Goal: Check status: Check status

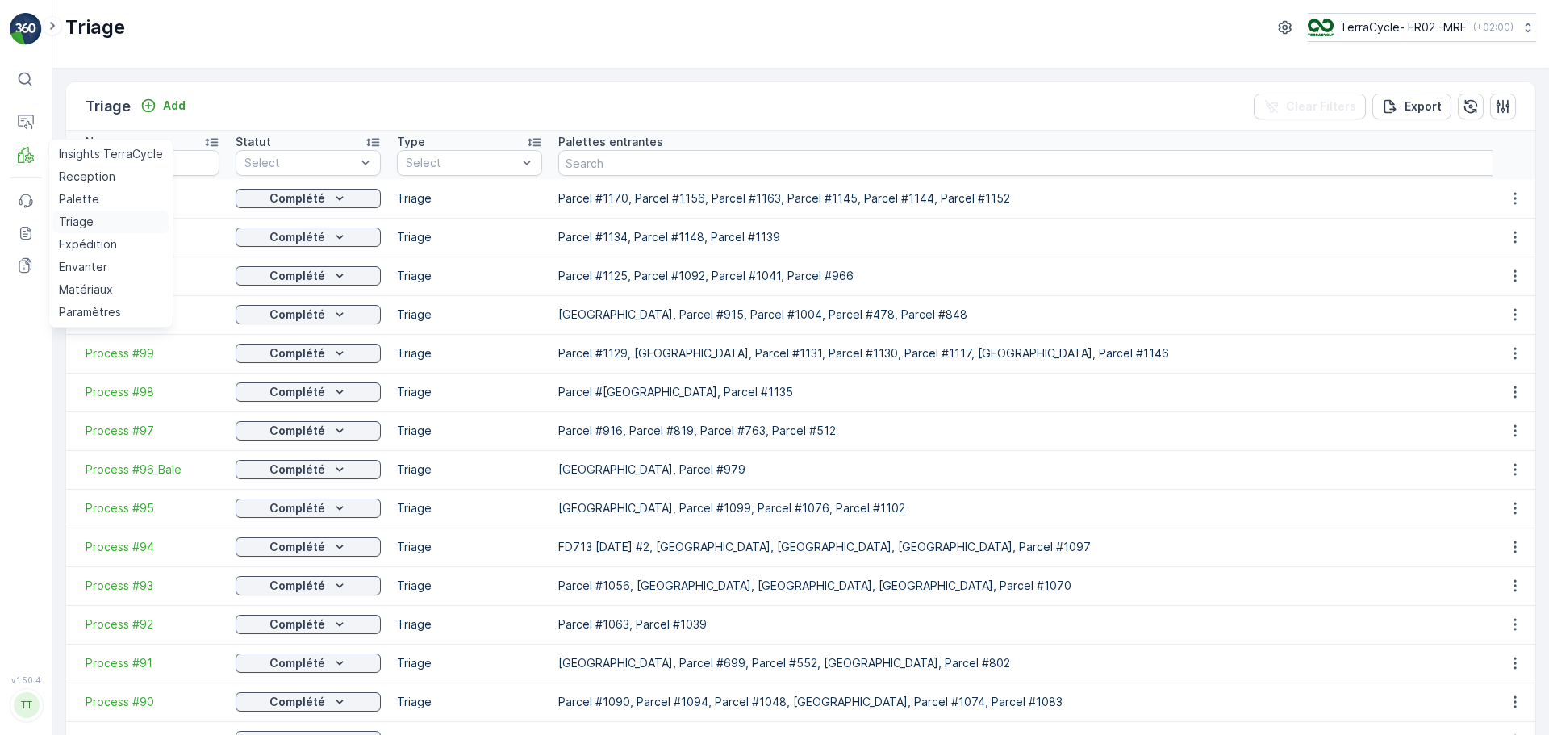
click at [82, 222] on p "Triage" at bounding box center [76, 222] width 35 height 16
click at [70, 192] on p "Palette" at bounding box center [79, 199] width 40 height 16
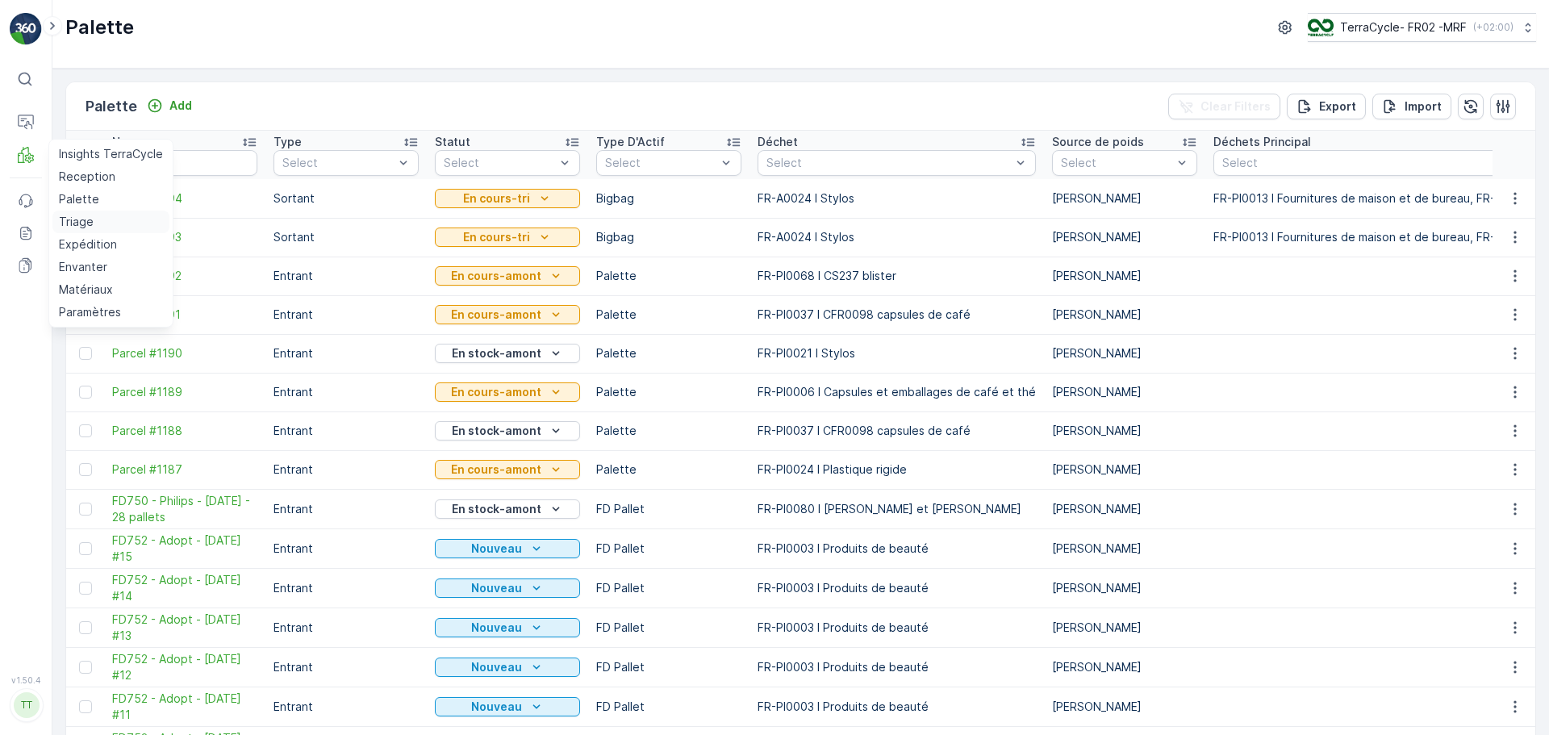
click at [74, 218] on p "Triage" at bounding box center [76, 222] width 35 height 16
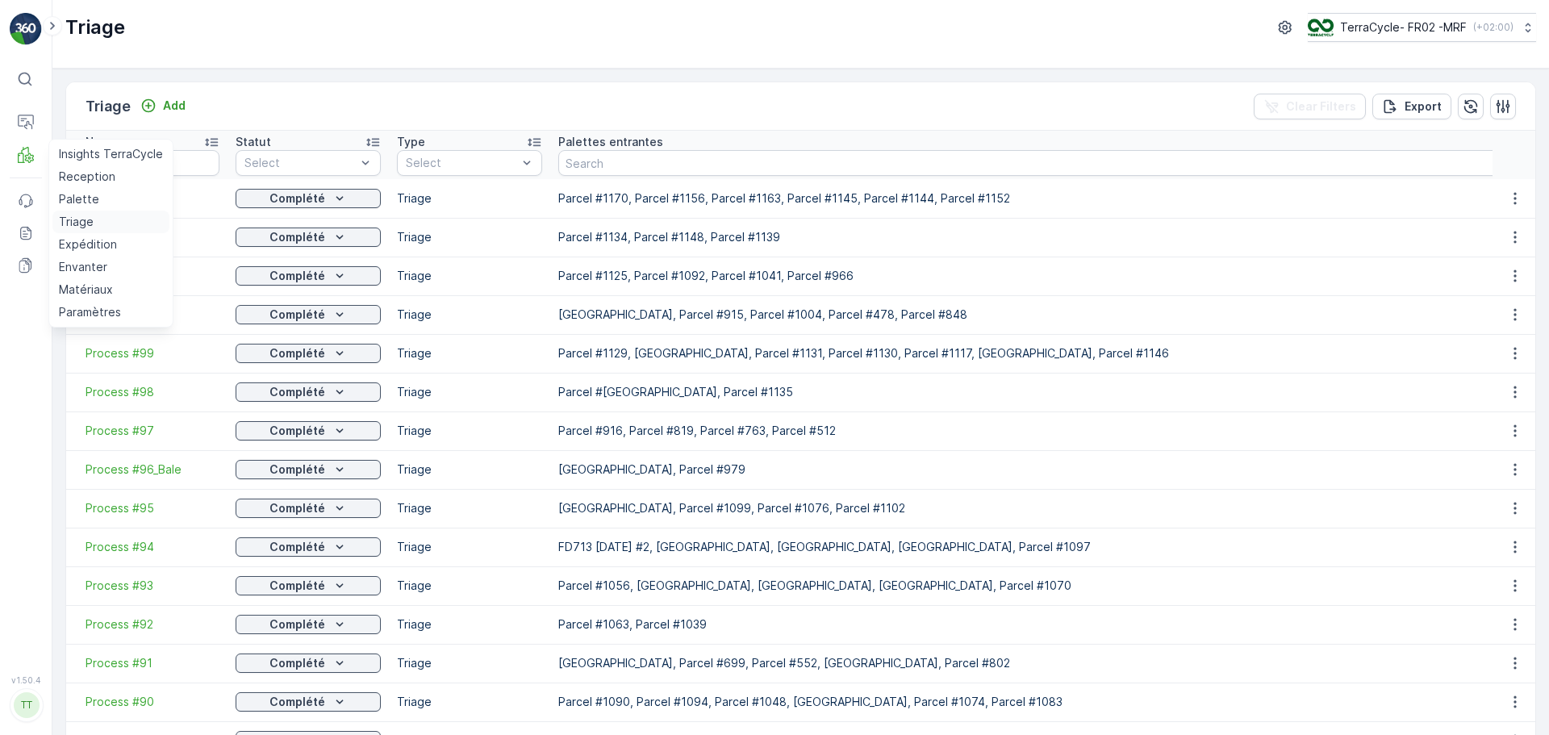
click at [88, 224] on p "Triage" at bounding box center [76, 222] width 35 height 16
click at [72, 218] on p "Triage" at bounding box center [76, 222] width 35 height 16
click at [72, 219] on p "Triage" at bounding box center [76, 222] width 35 height 16
click at [76, 182] on p "Reception" at bounding box center [87, 177] width 56 height 16
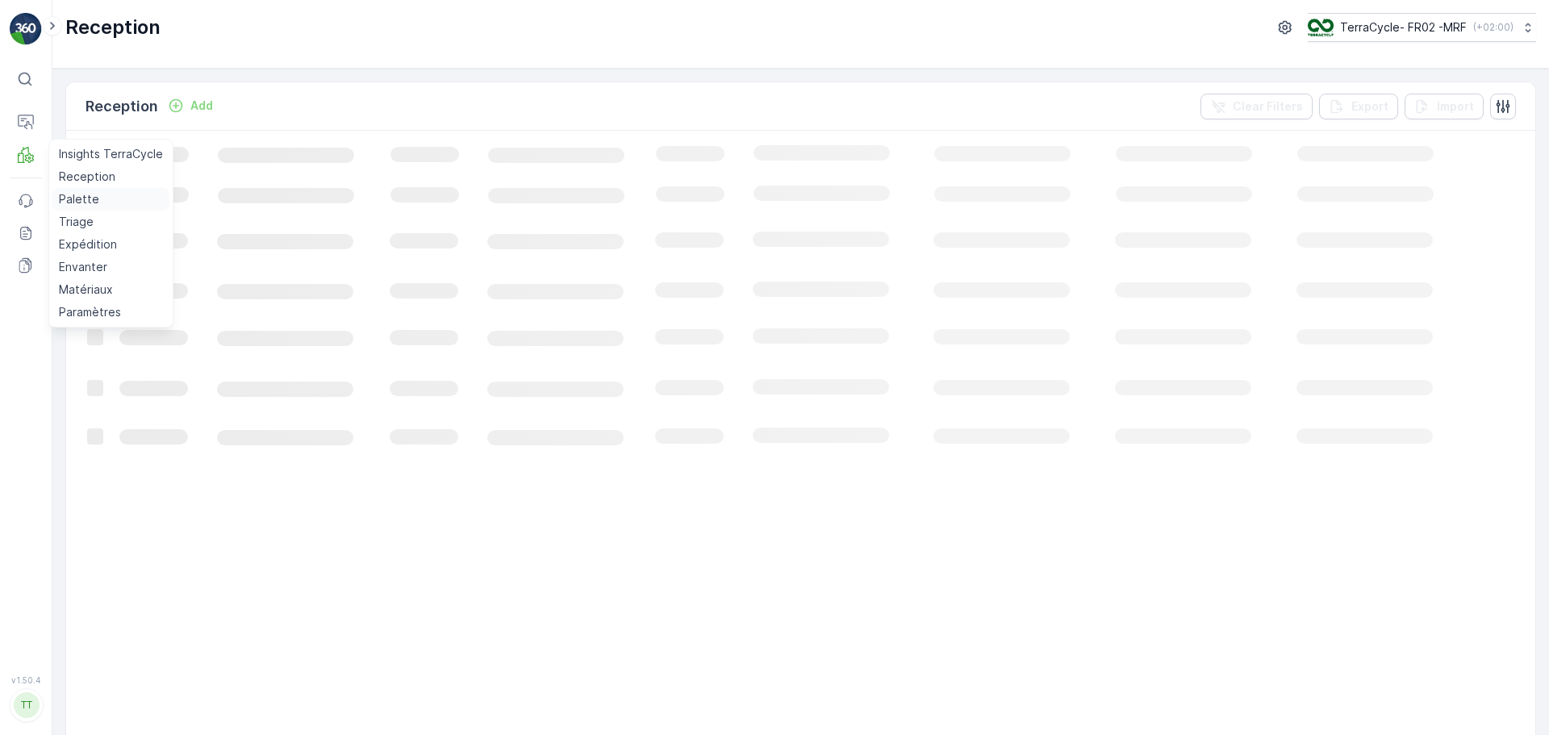
click at [74, 194] on p "Palette" at bounding box center [79, 199] width 40 height 16
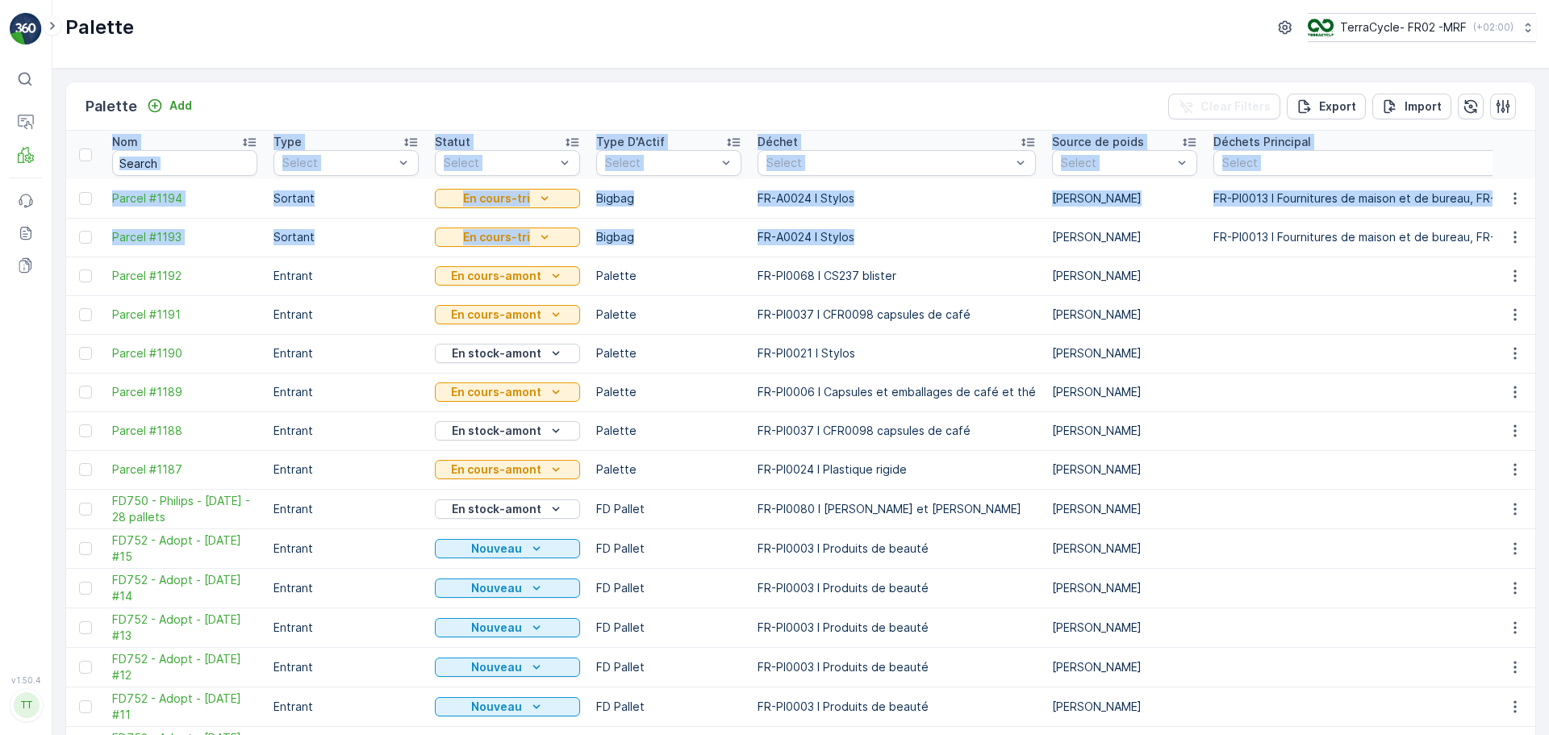
drag, startPoint x: 961, startPoint y: 236, endPoint x: -165, endPoint y: 176, distance: 1127.3
click at [0, 176] on html "⌘B Operations MRF Events Reports Documents v 1.50.4 TT [DOMAIN_NAME] Palette Te…" at bounding box center [774, 367] width 1549 height 735
click at [351, 256] on td "Sortant" at bounding box center [345, 237] width 161 height 39
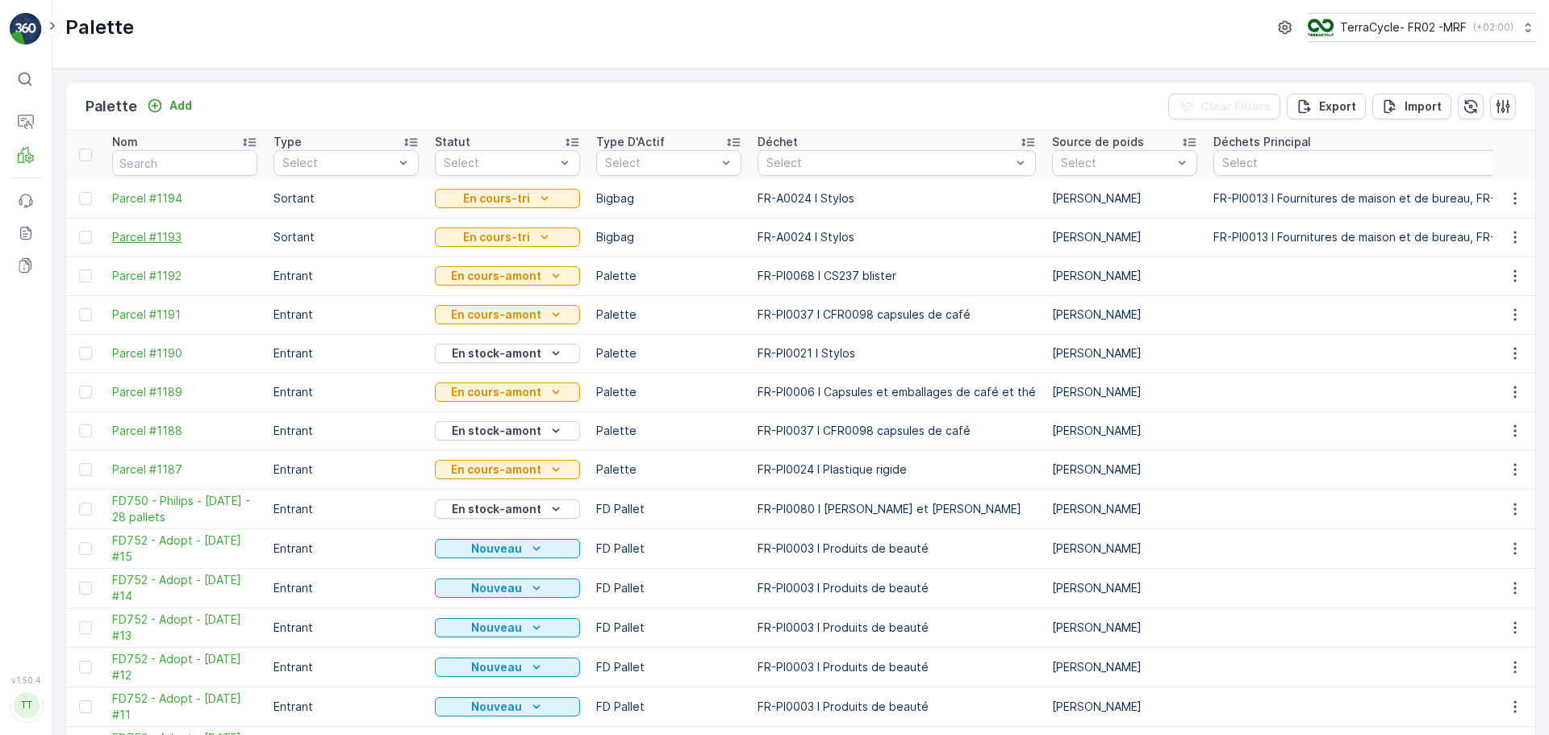
click at [155, 239] on span "Parcel #1193" at bounding box center [184, 237] width 145 height 16
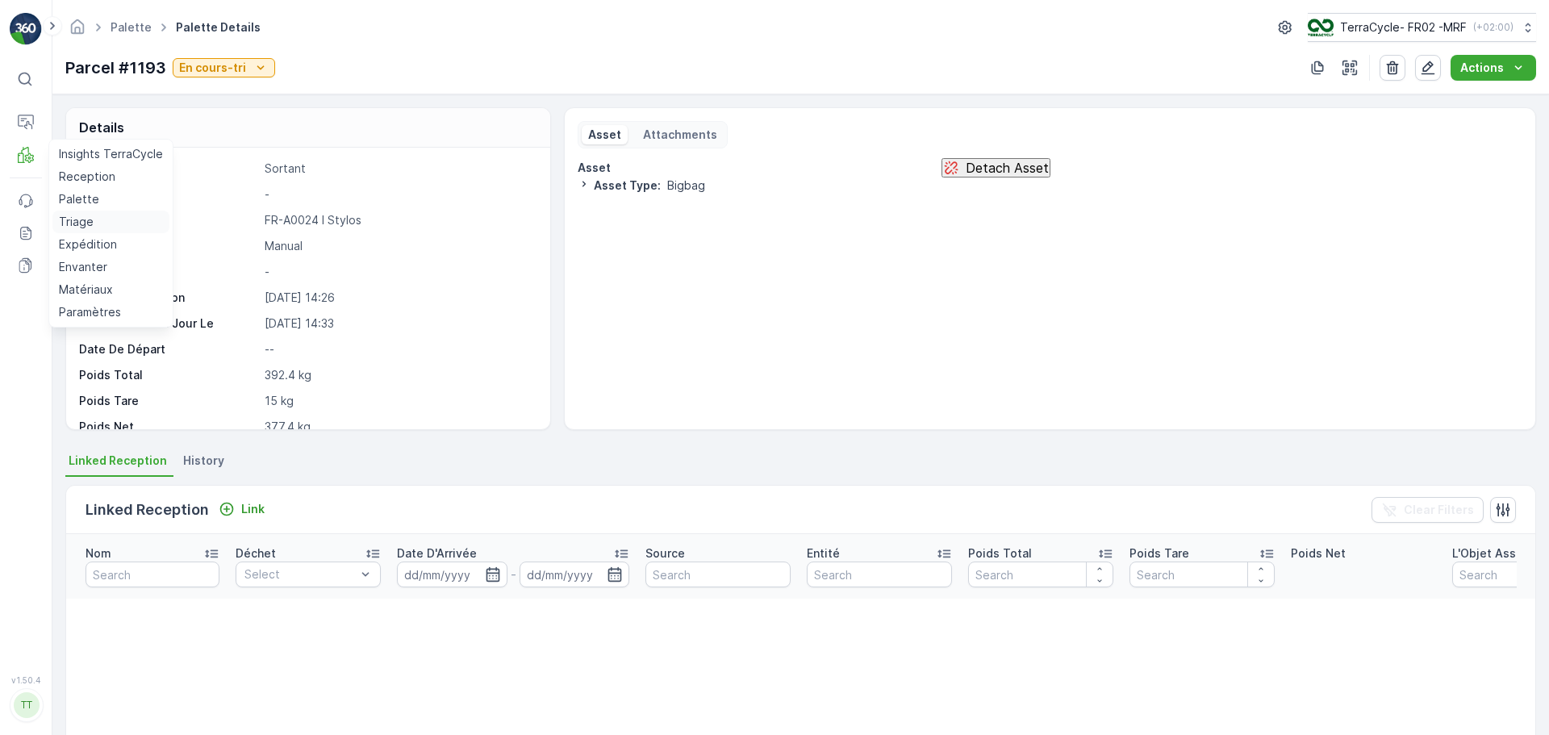
click at [69, 224] on p "Triage" at bounding box center [76, 222] width 35 height 16
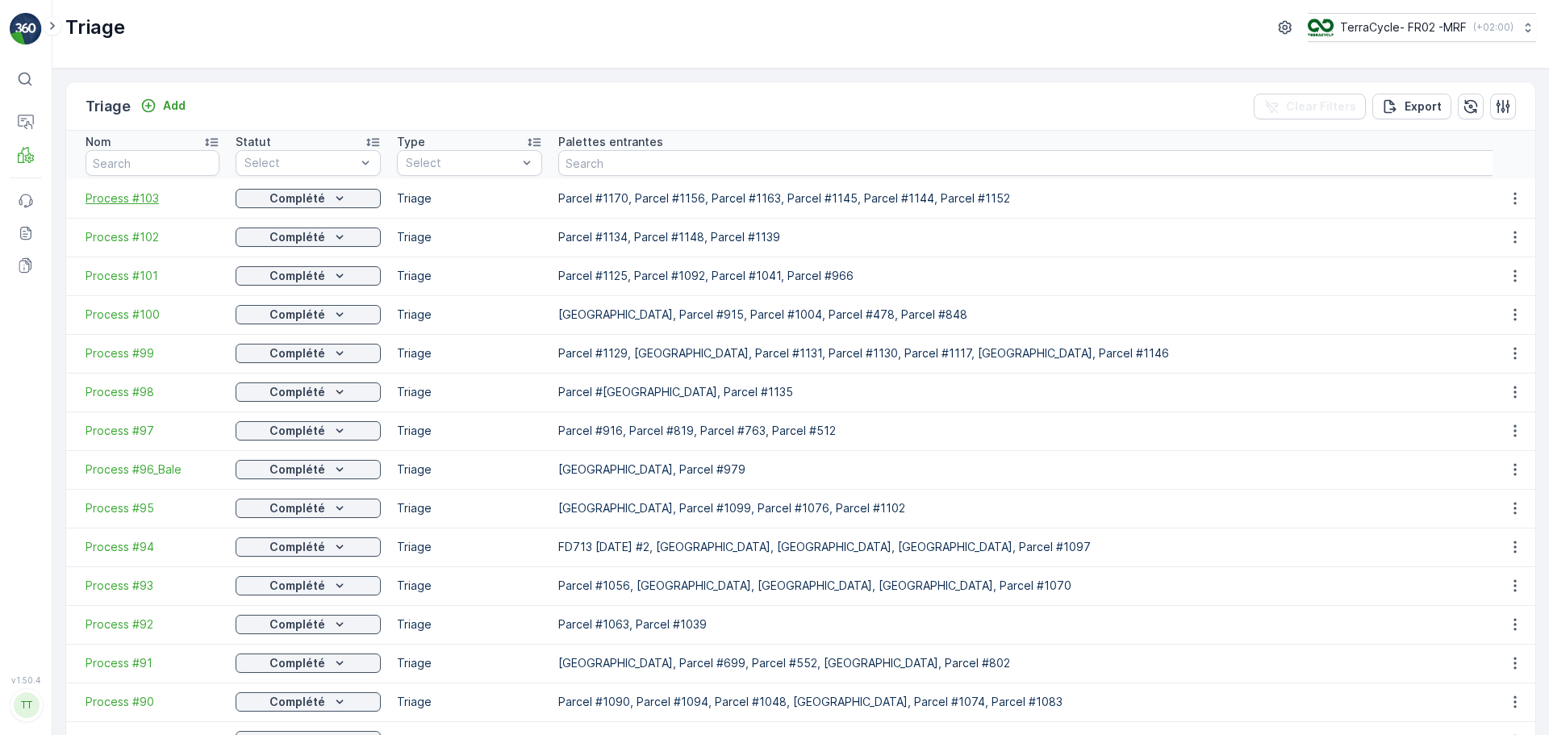
click at [106, 199] on span "Process #103" at bounding box center [153, 198] width 134 height 16
click at [112, 236] on span "Process #102" at bounding box center [153, 237] width 134 height 16
click at [139, 316] on span "Process #100" at bounding box center [153, 315] width 134 height 16
click at [133, 357] on span "Process #99" at bounding box center [153, 353] width 134 height 16
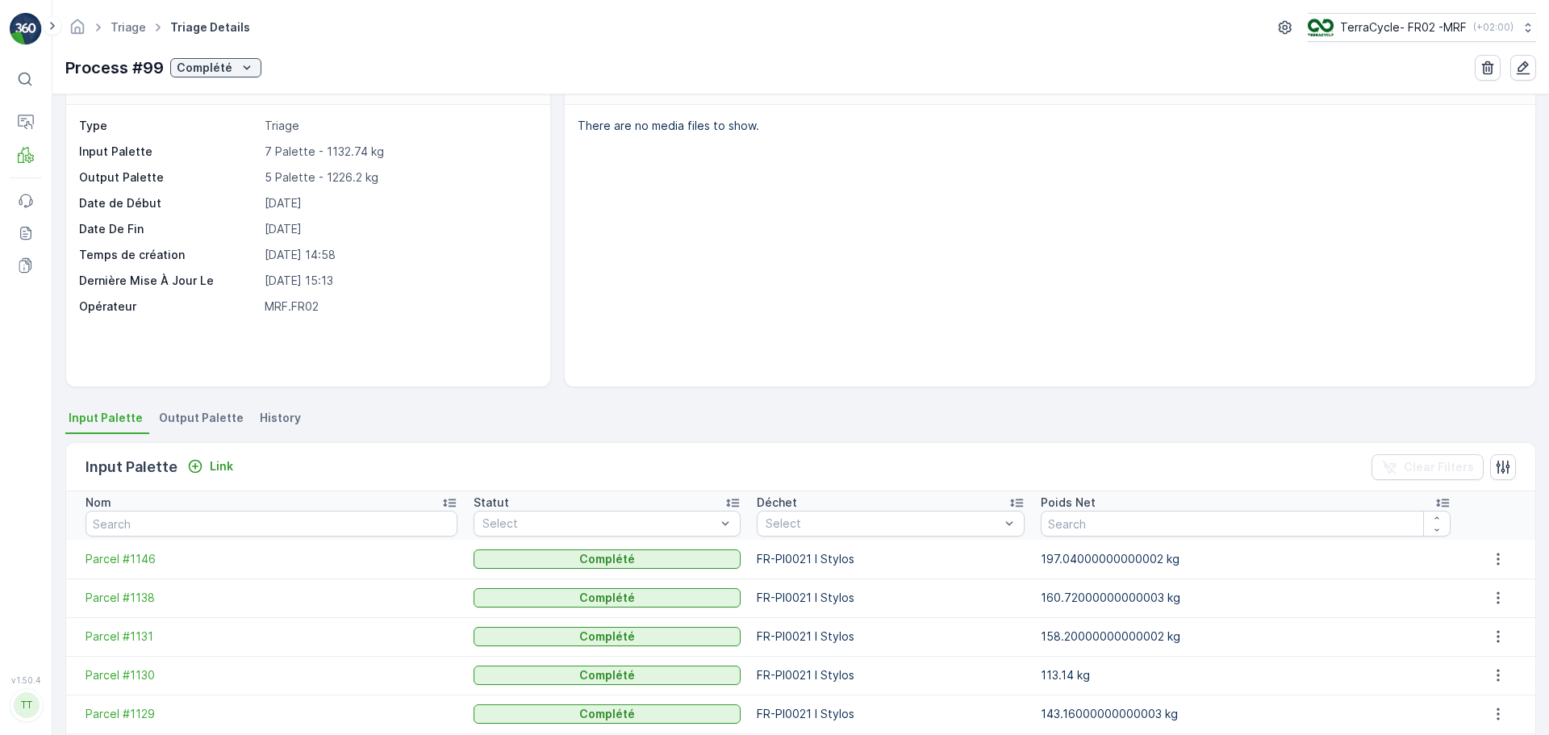
scroll to position [187, 0]
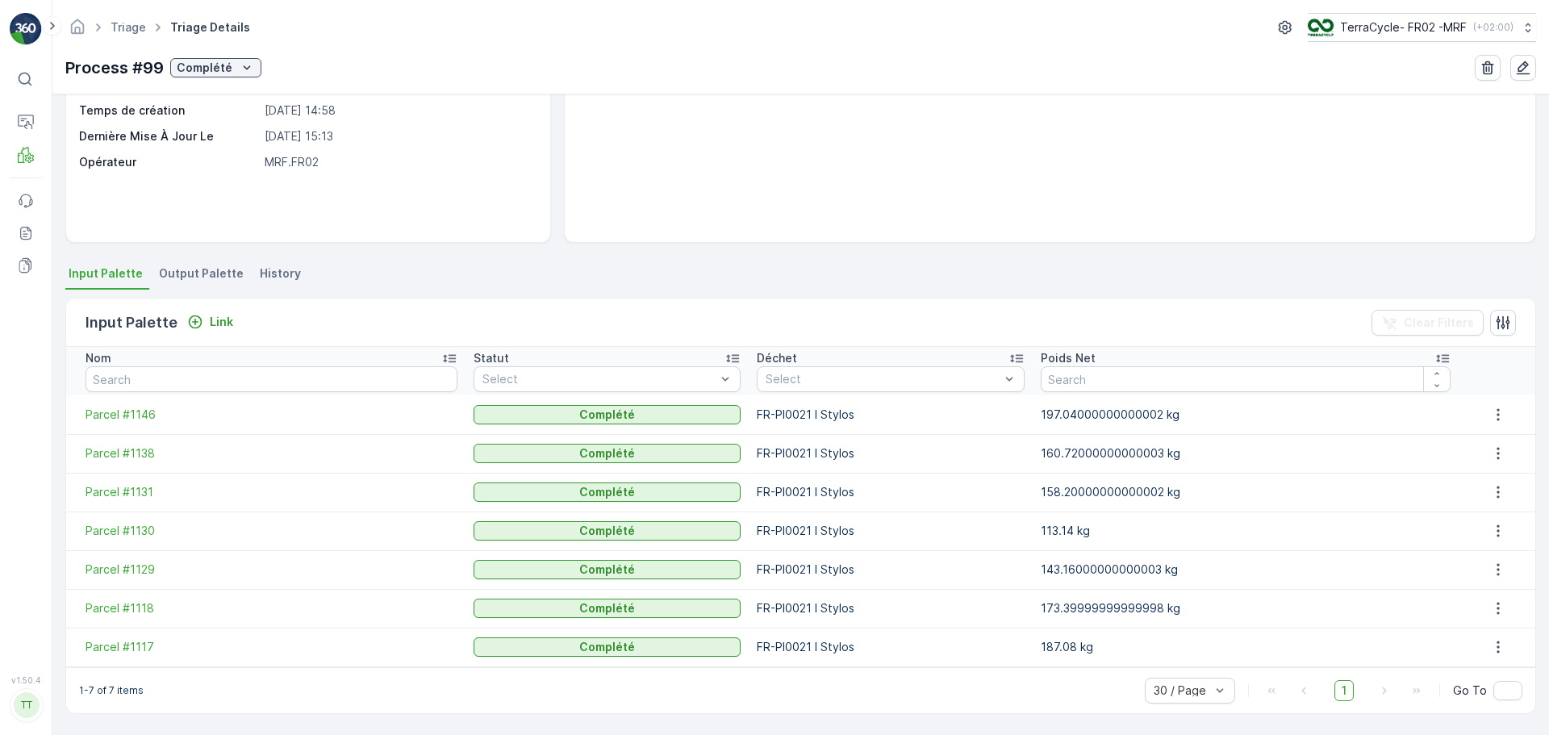
click at [189, 282] on li "Output Palette" at bounding box center [203, 275] width 94 height 27
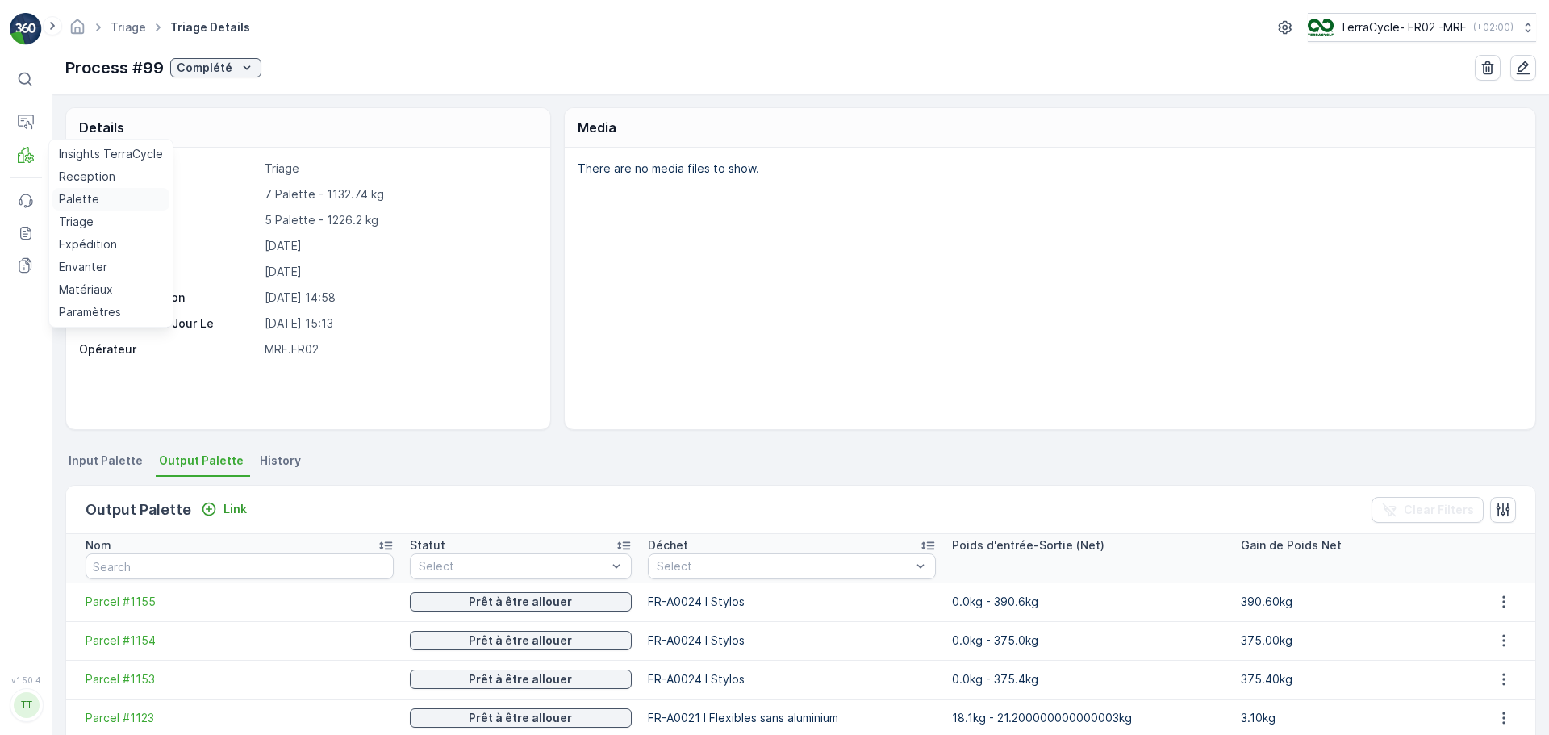
click at [80, 194] on p "Palette" at bounding box center [79, 199] width 40 height 16
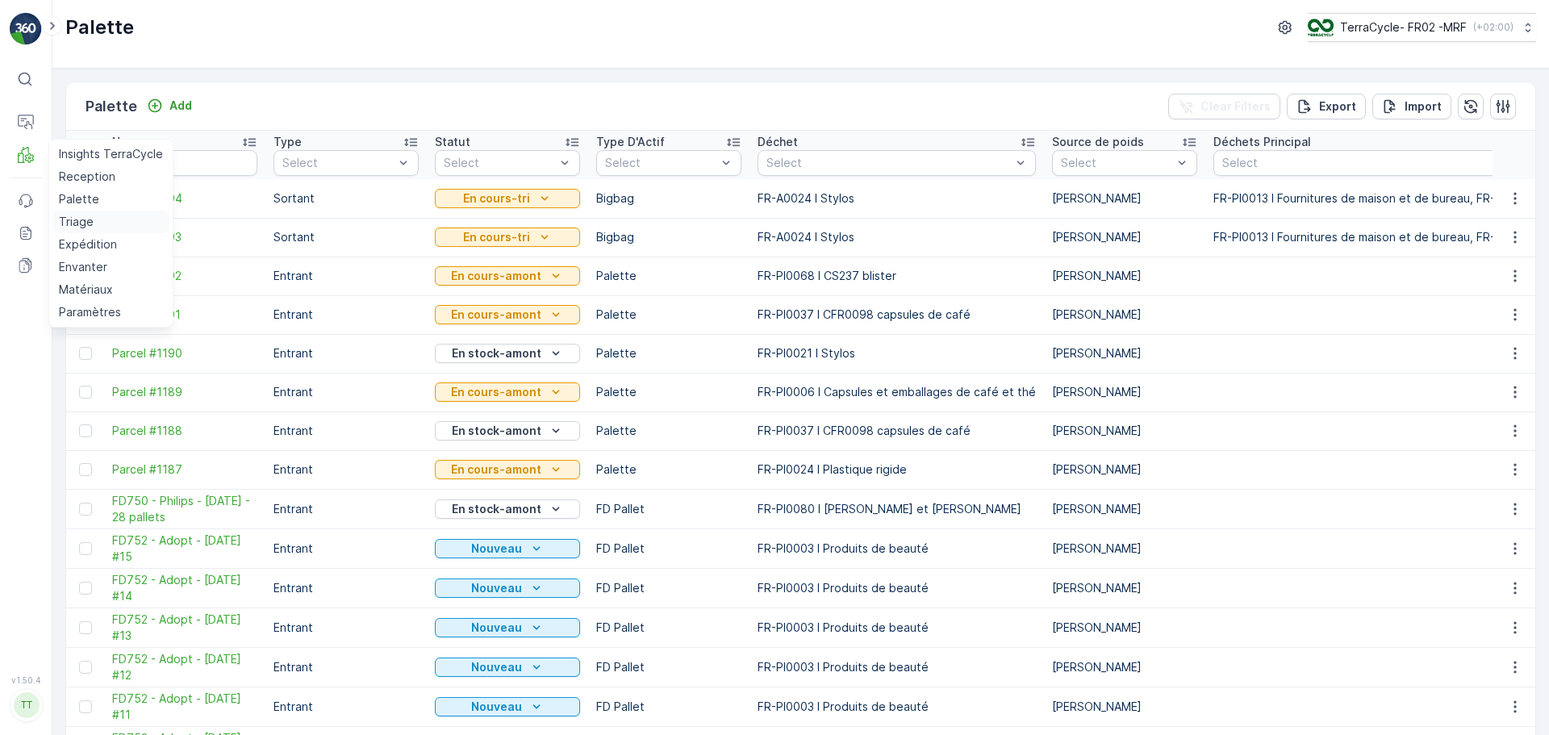
click at [82, 223] on p "Triage" at bounding box center [76, 222] width 35 height 16
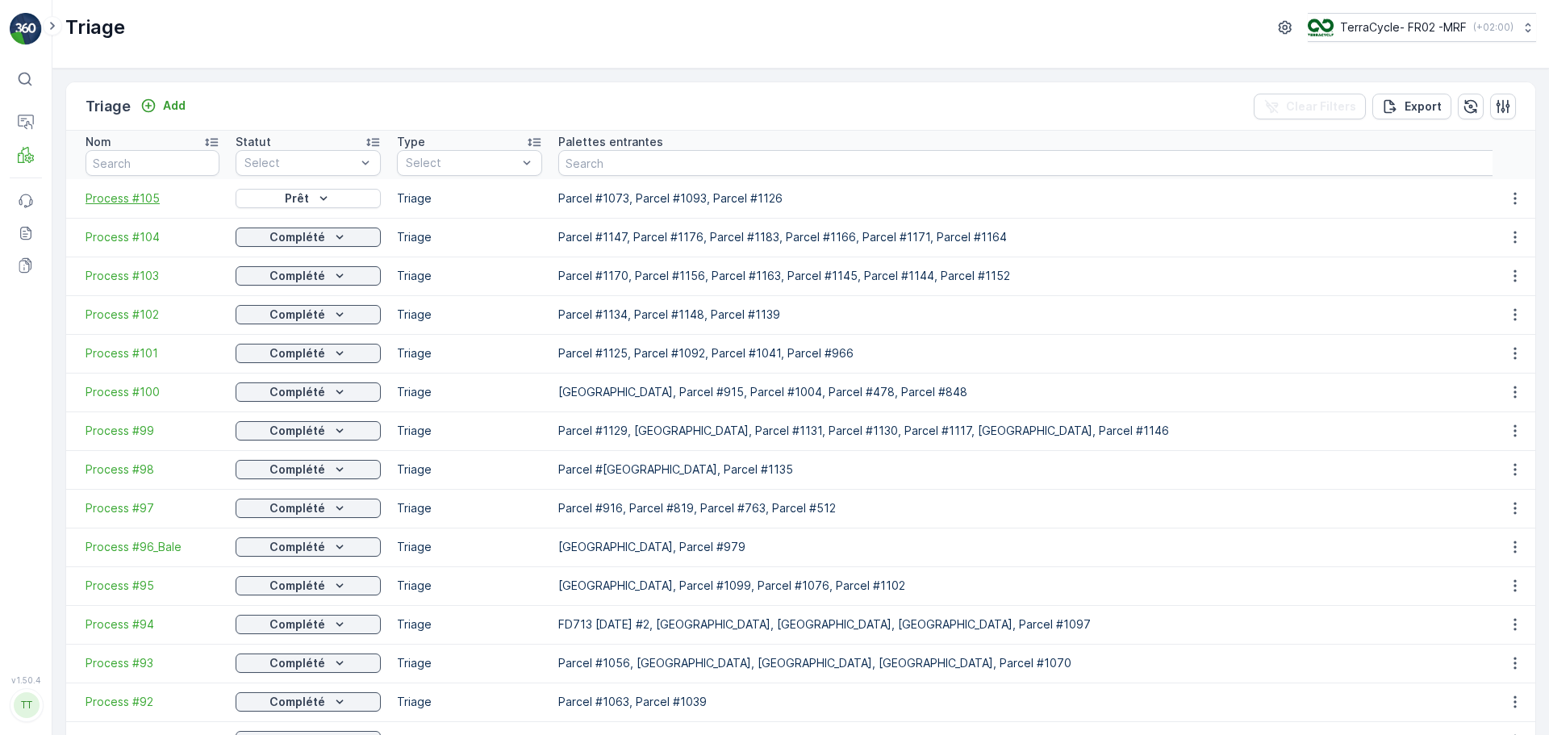
click at [112, 199] on span "Process #105" at bounding box center [153, 198] width 134 height 16
click at [134, 236] on span "Process #104" at bounding box center [153, 237] width 134 height 16
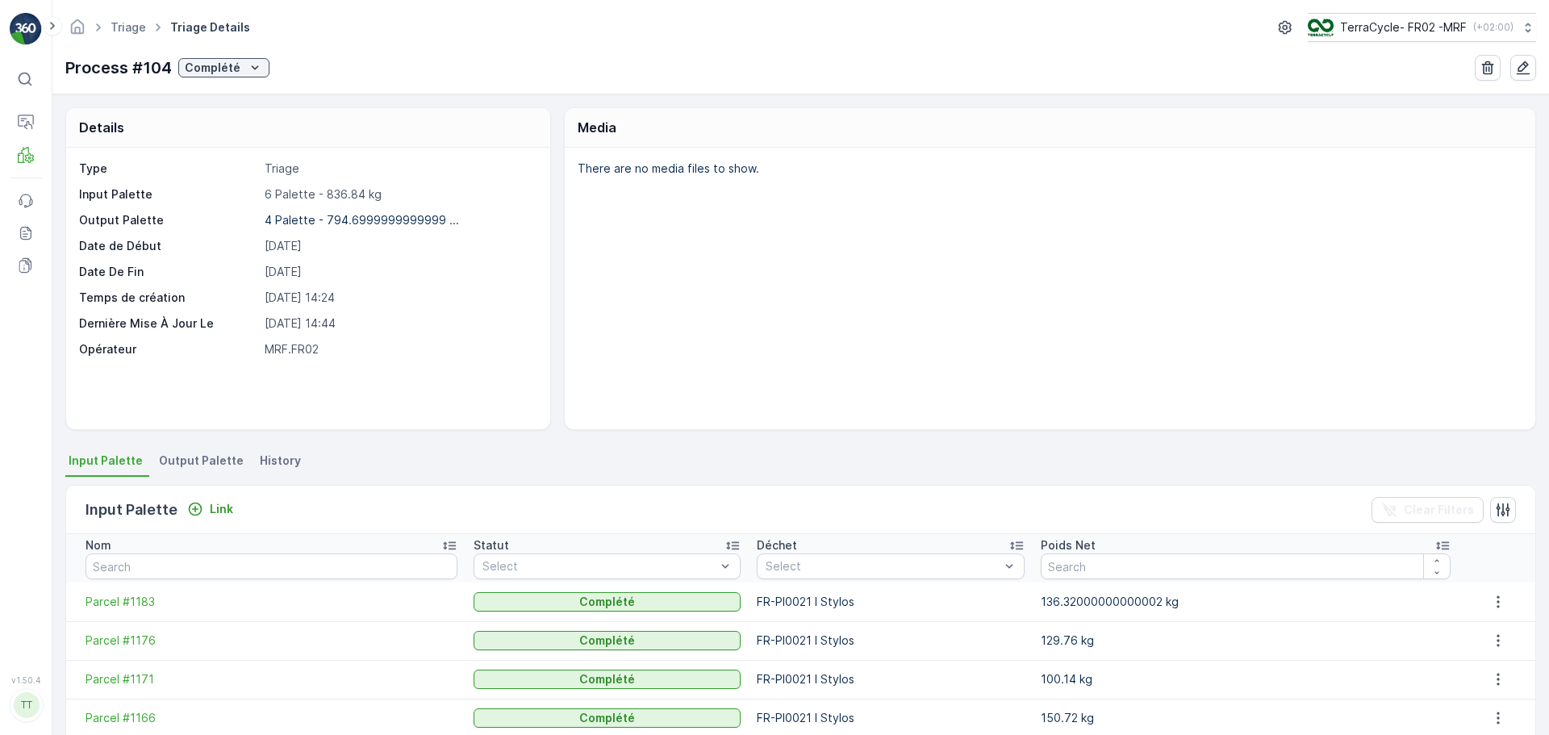
scroll to position [148, 0]
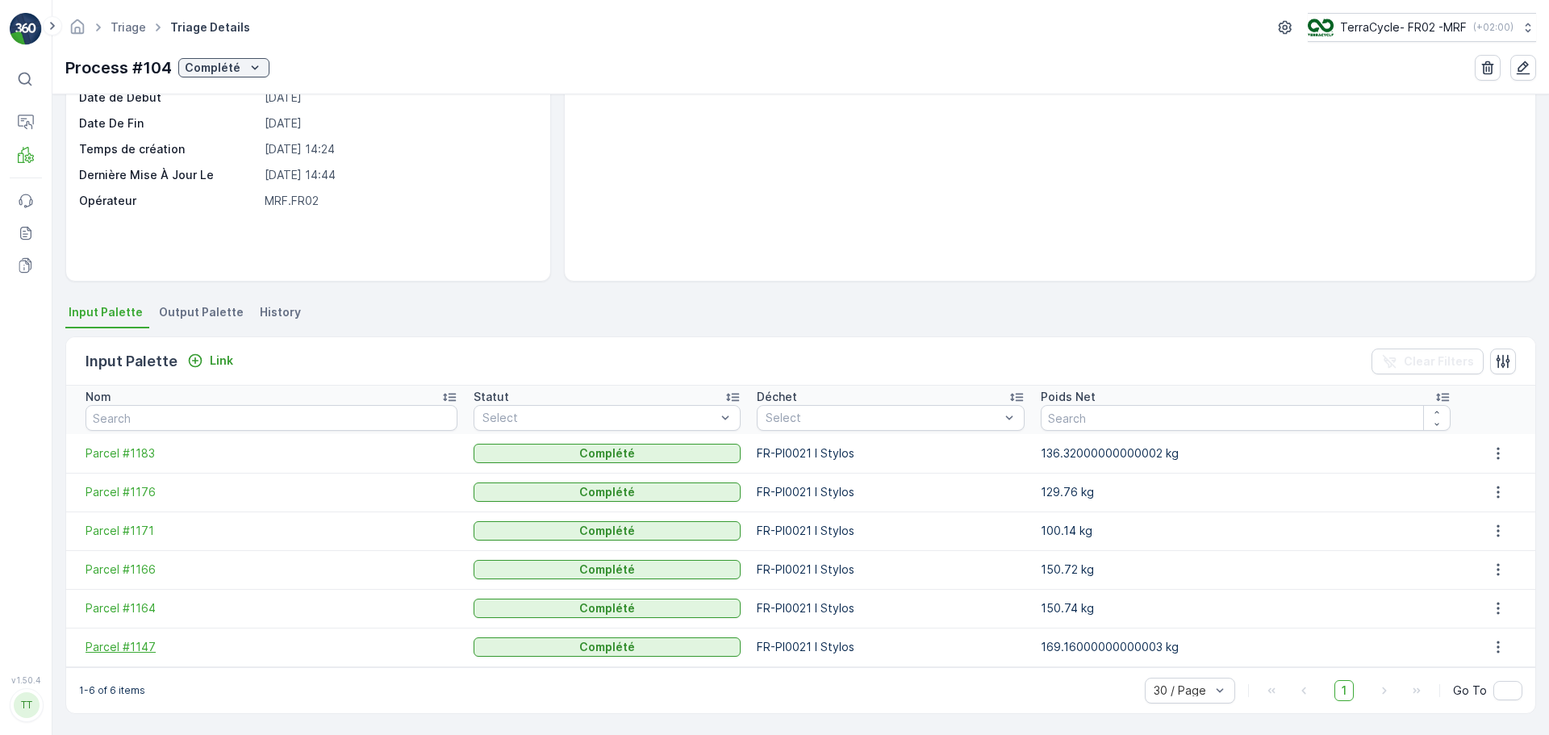
click at [140, 647] on span "Parcel #1147" at bounding box center [272, 647] width 372 height 16
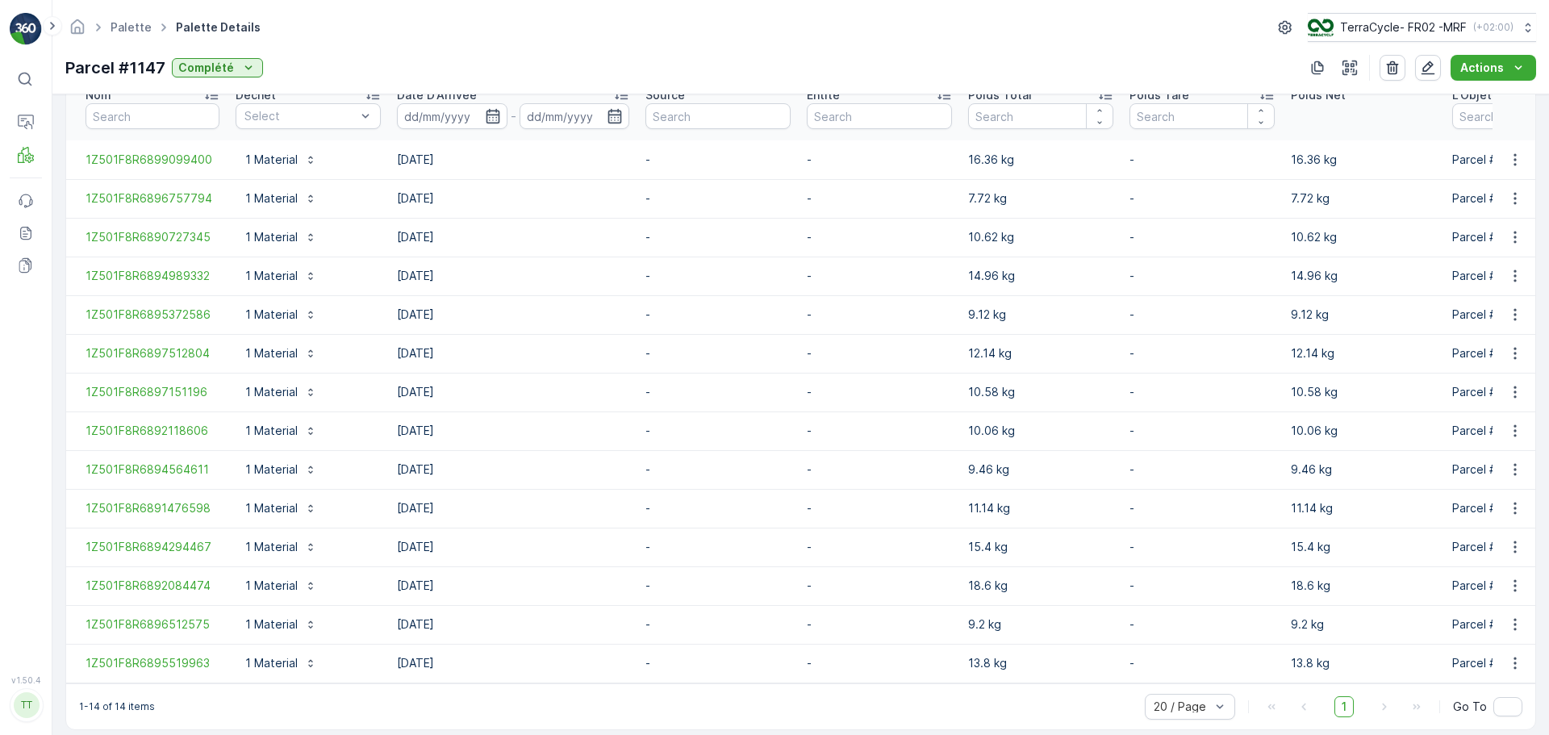
scroll to position [483, 0]
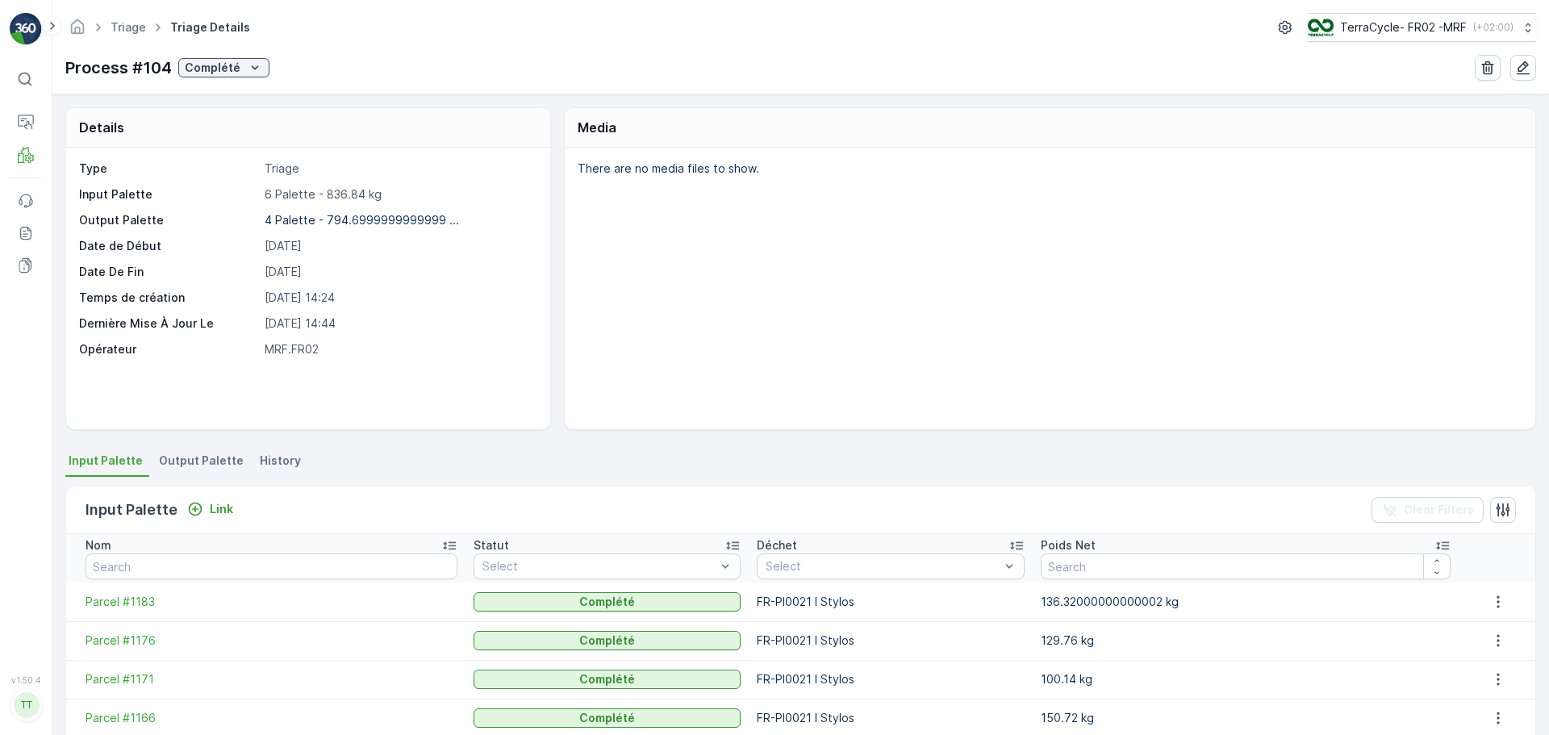
scroll to position [148, 0]
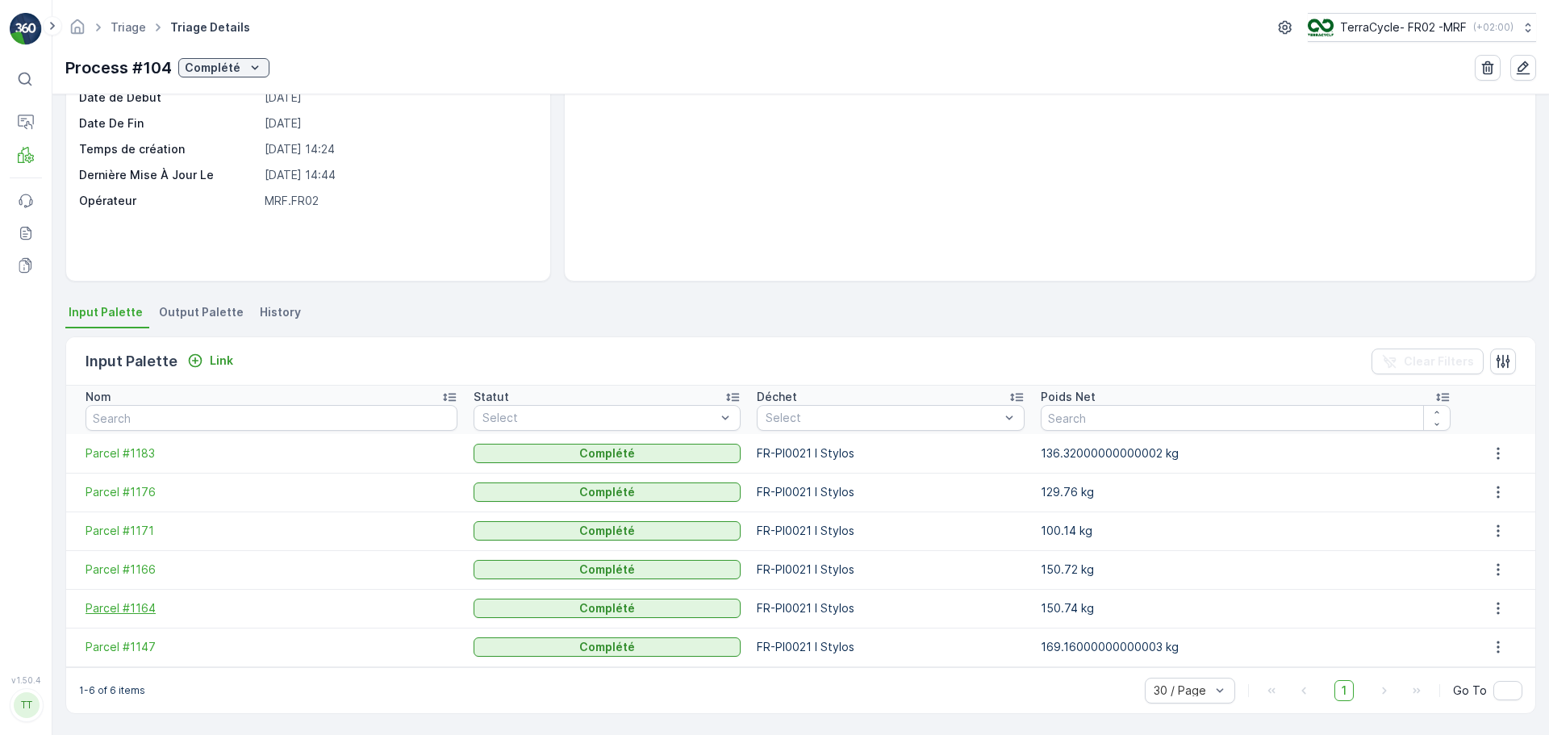
click at [140, 604] on span "Parcel #1164" at bounding box center [272, 608] width 372 height 16
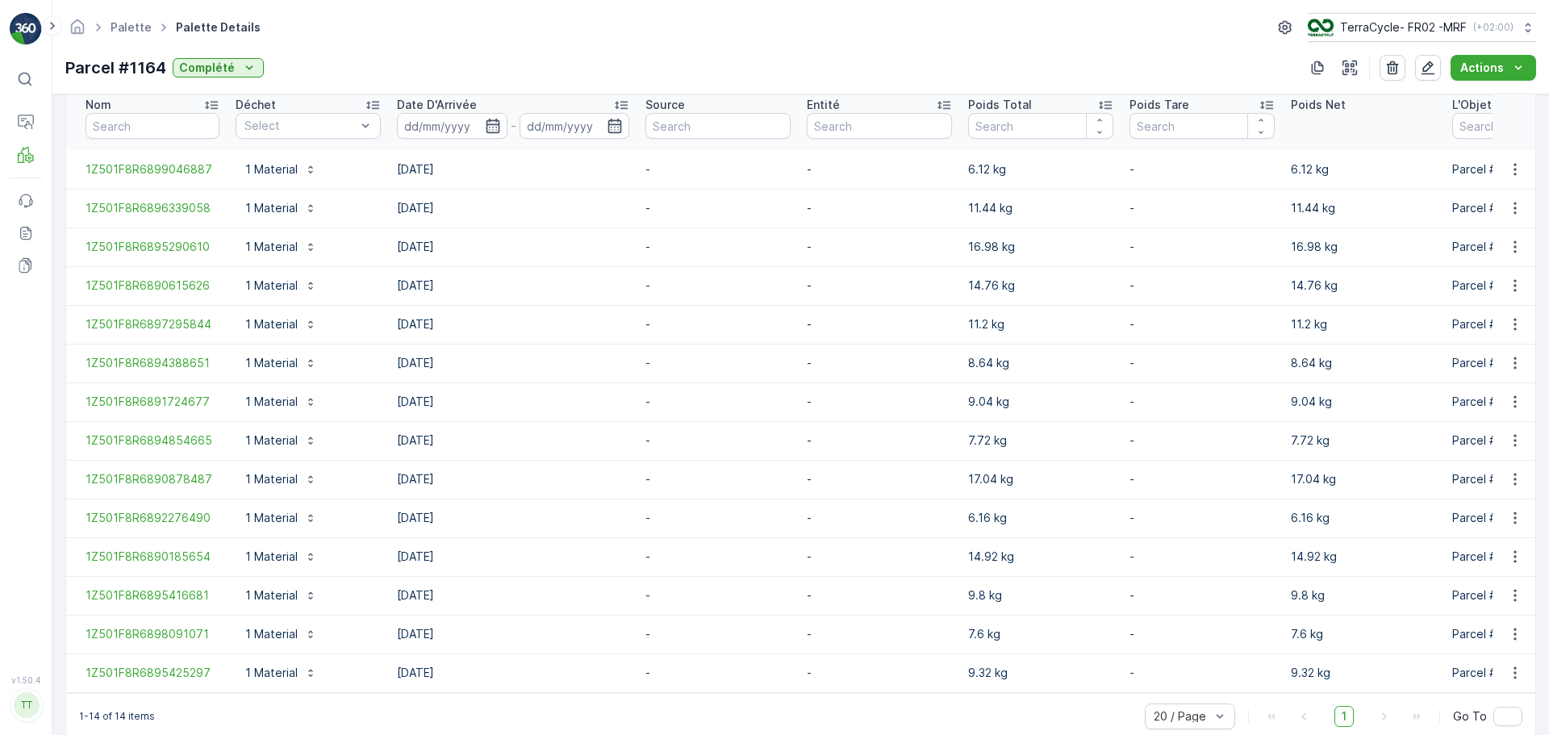
scroll to position [483, 0]
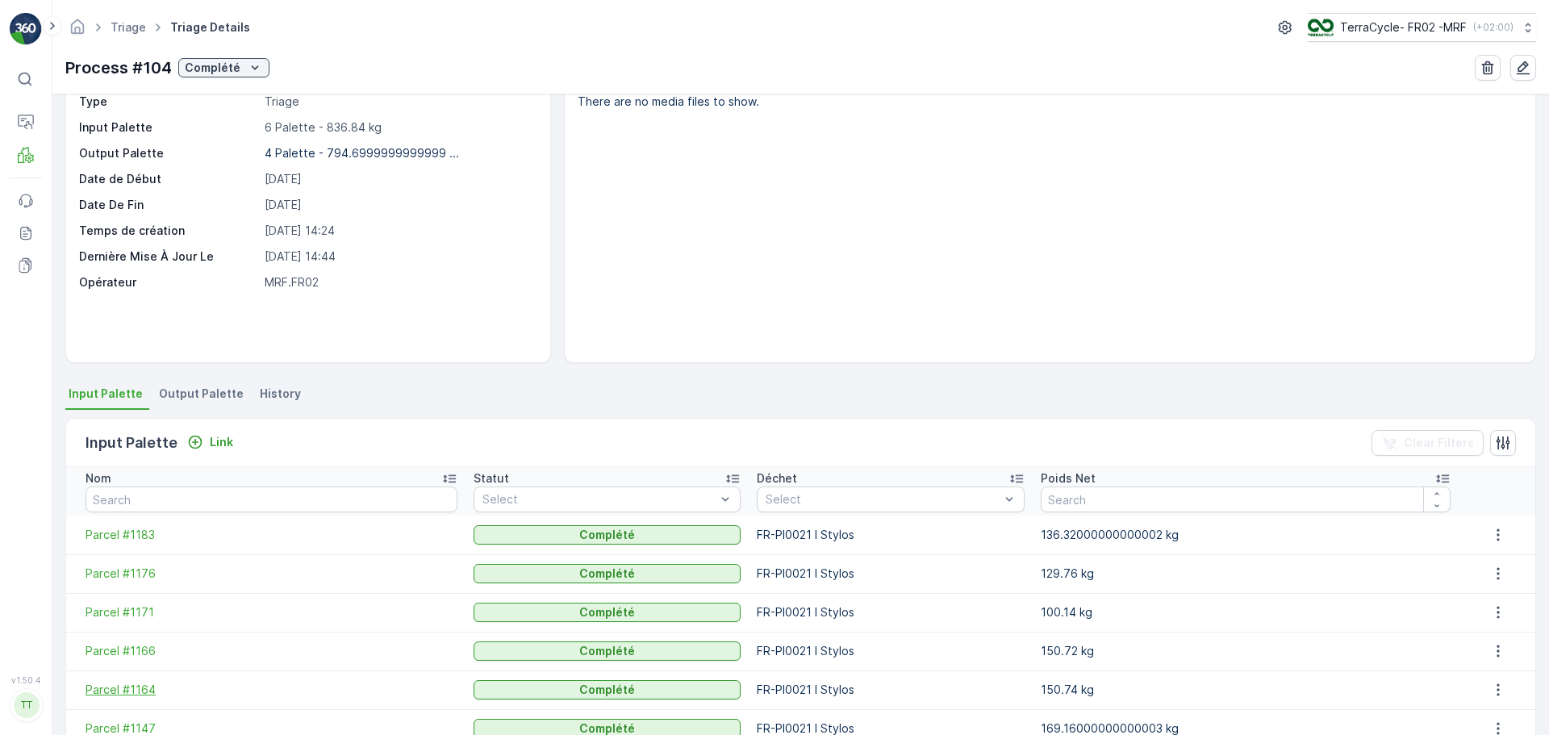
scroll to position [148, 0]
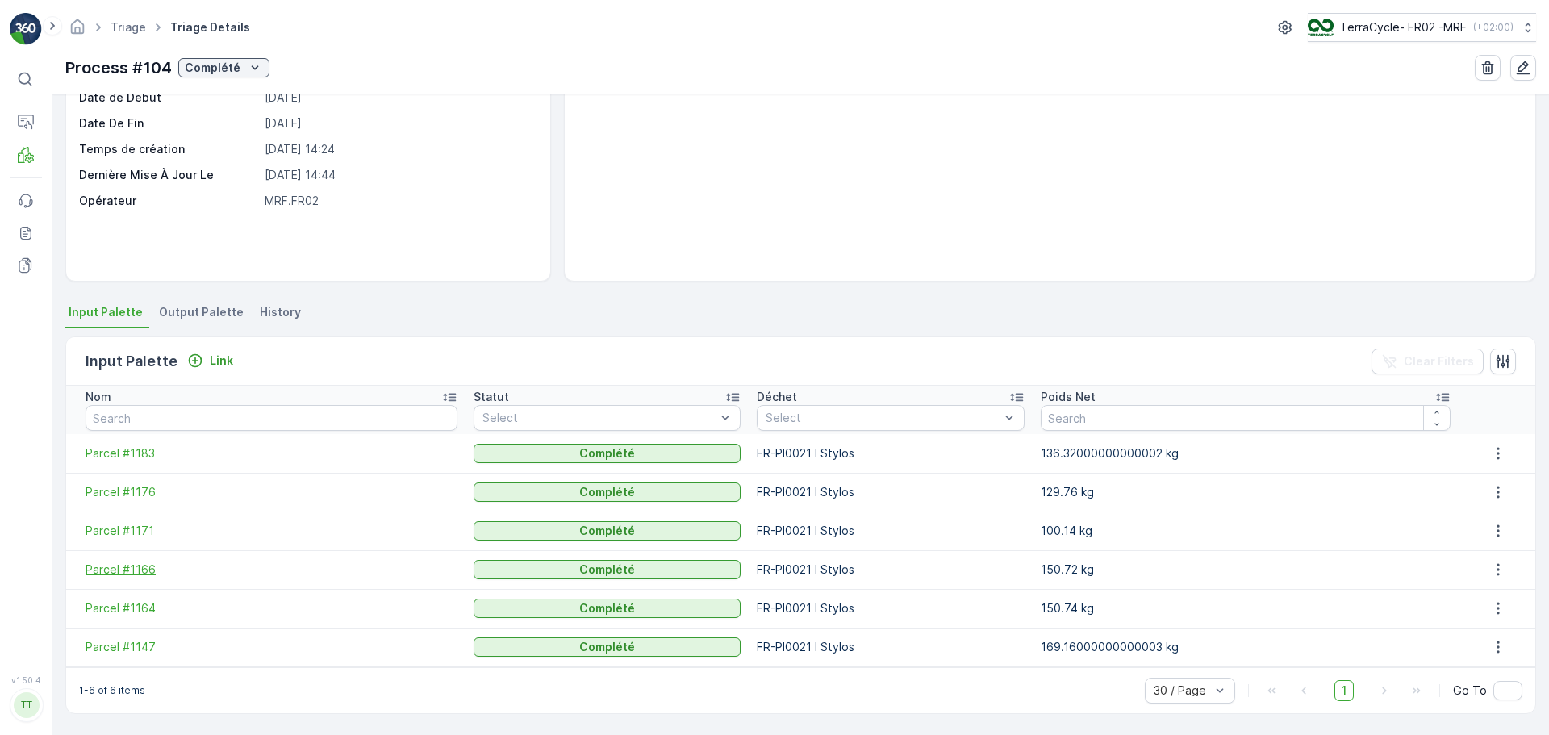
click at [136, 571] on span "Parcel #1166" at bounding box center [272, 570] width 372 height 16
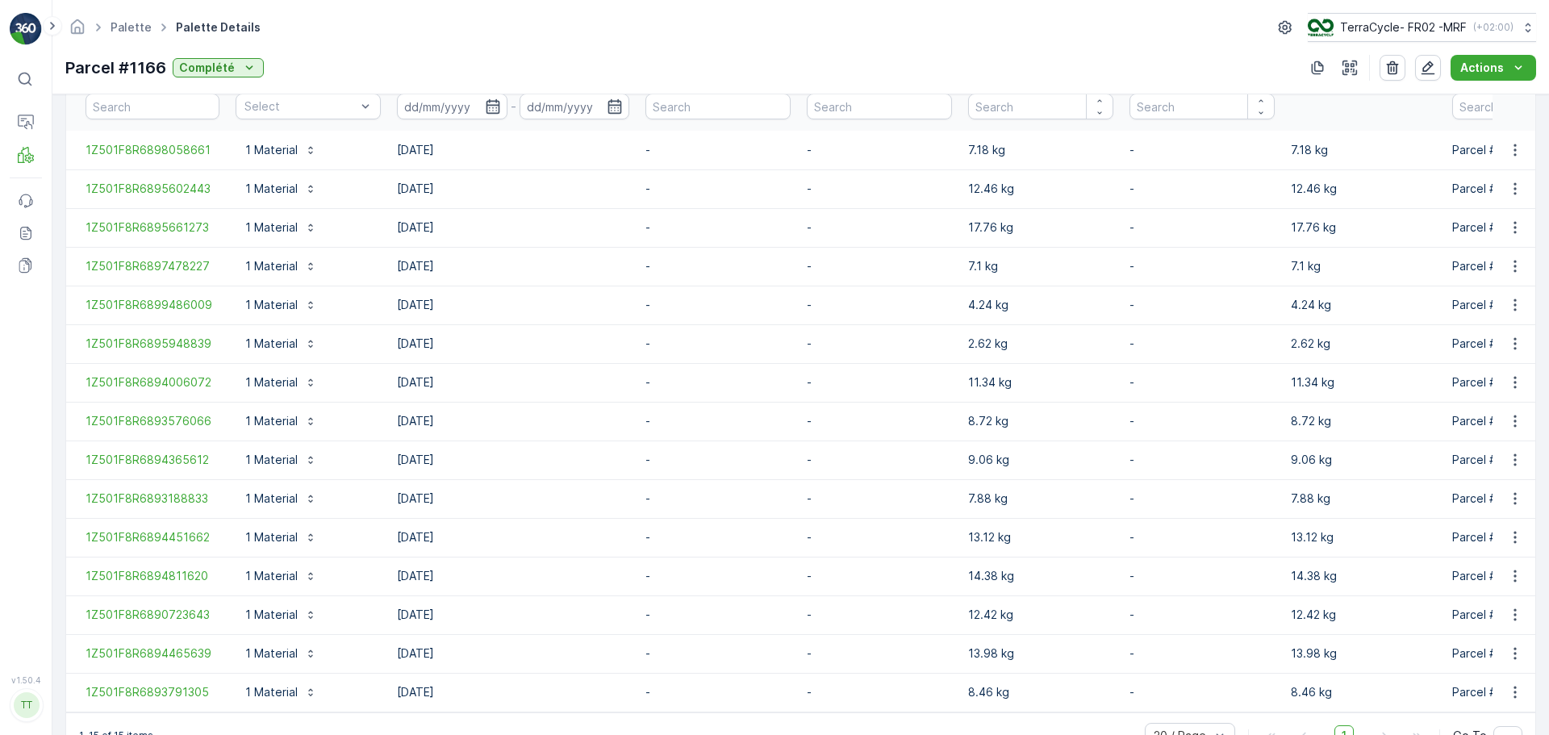
scroll to position [521, 0]
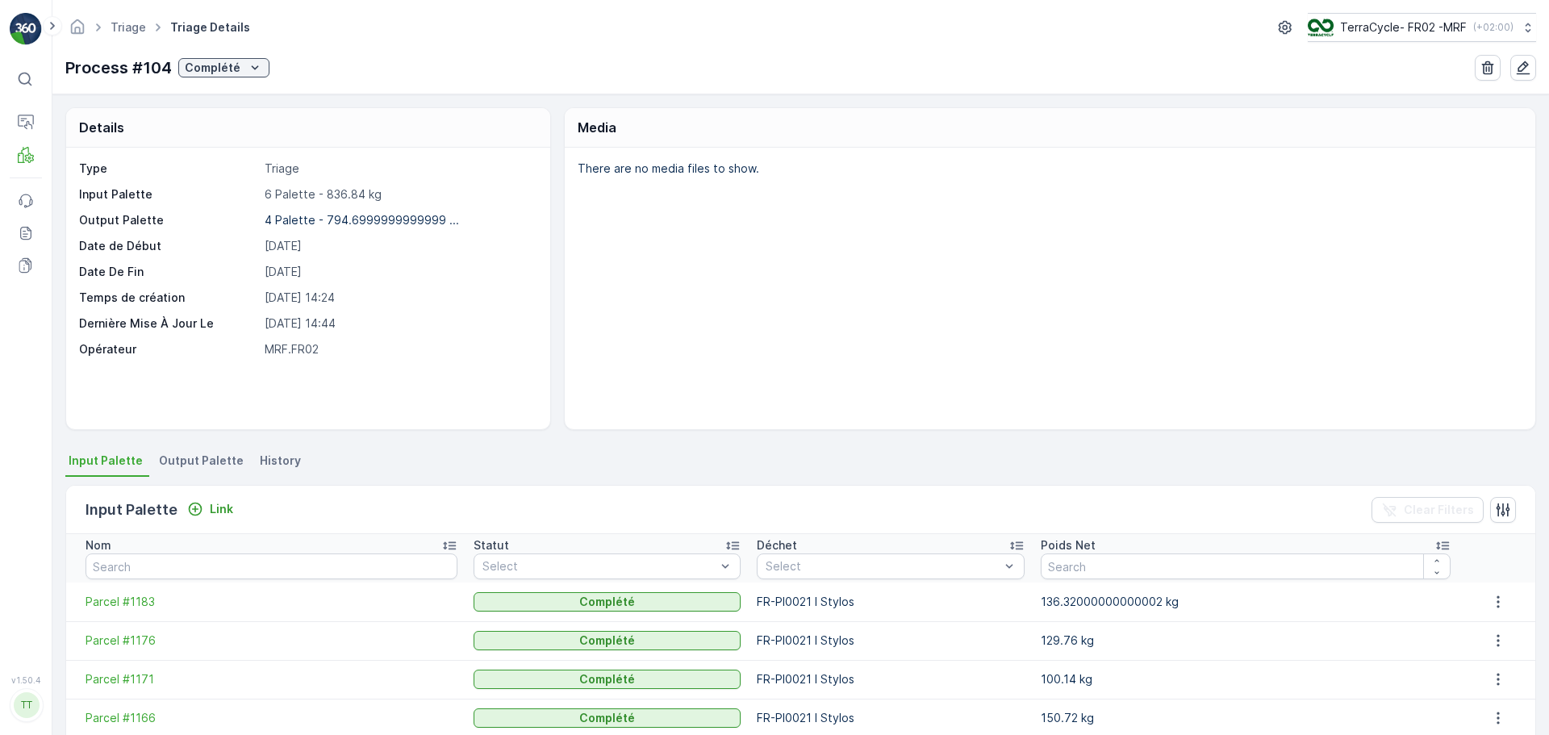
scroll to position [148, 0]
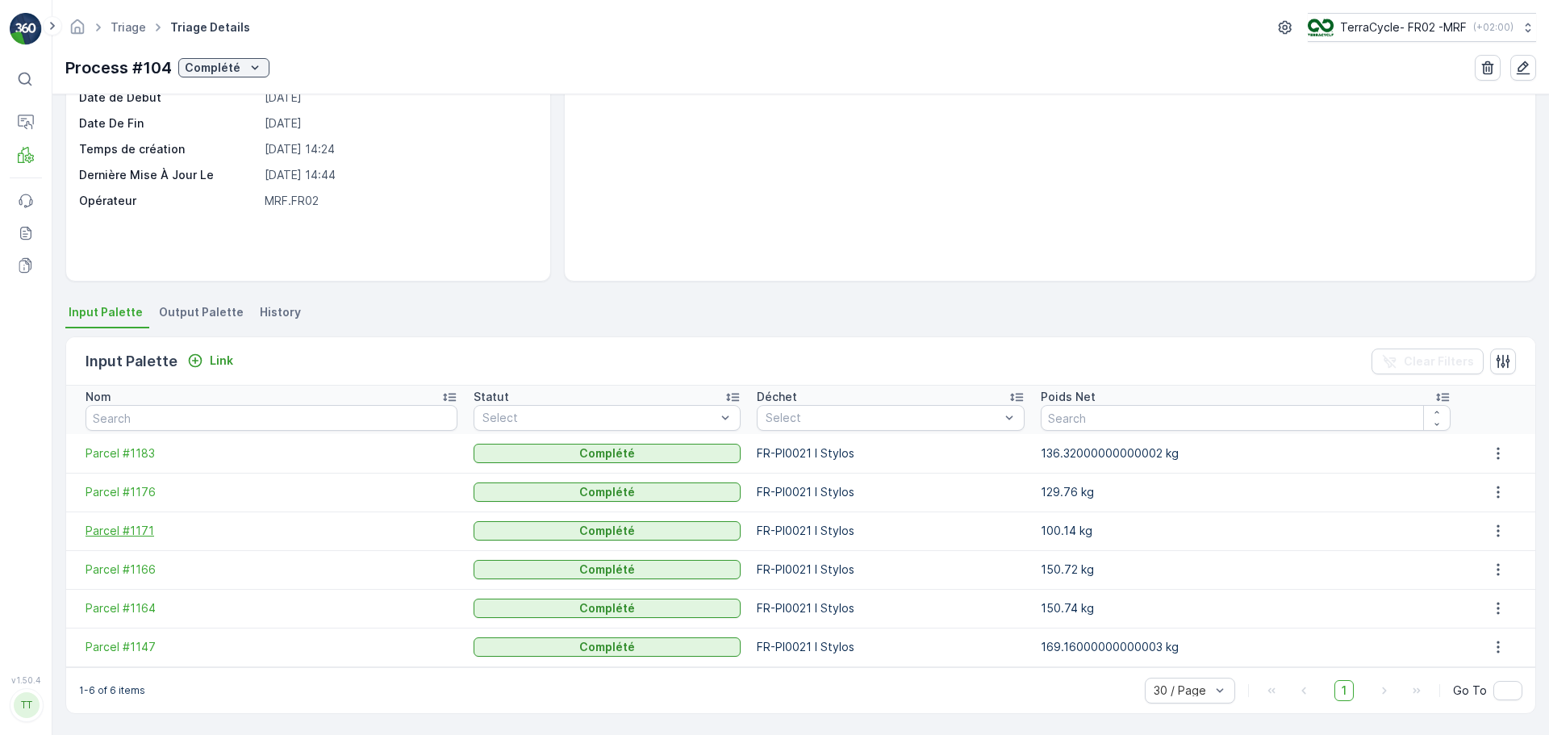
click at [131, 536] on span "Parcel #1171" at bounding box center [272, 531] width 372 height 16
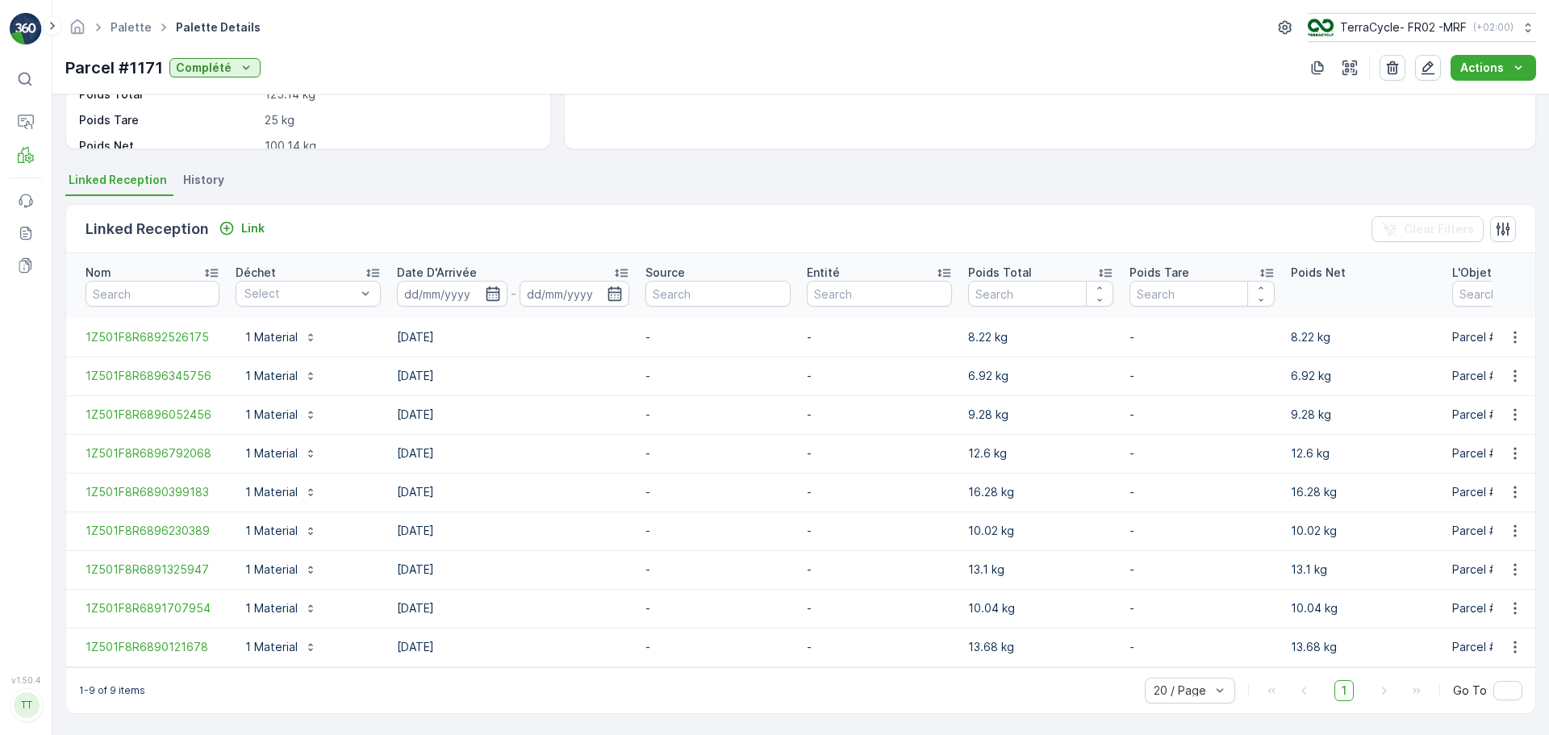
scroll to position [289, 0]
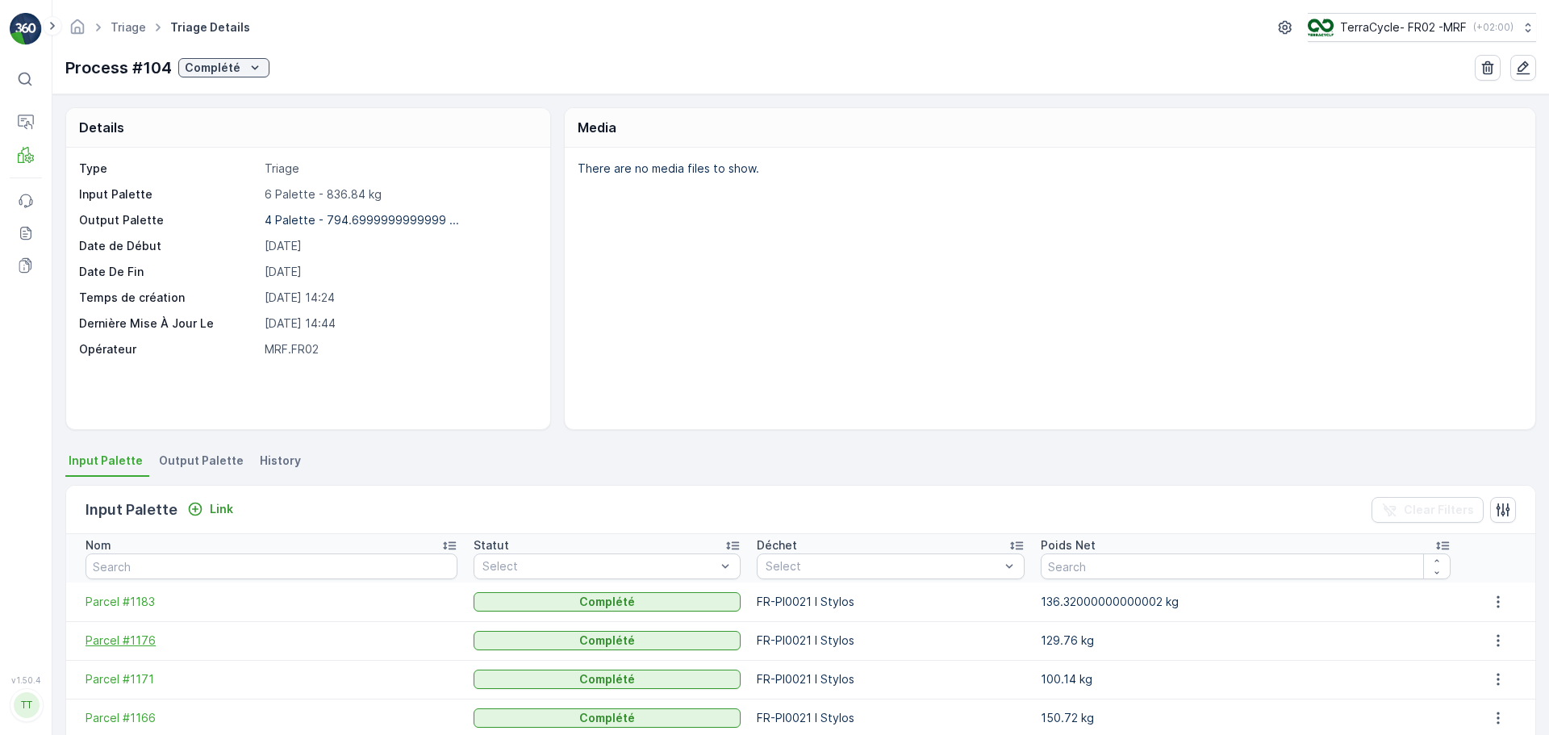
click at [134, 639] on span "Parcel #1176" at bounding box center [272, 641] width 372 height 16
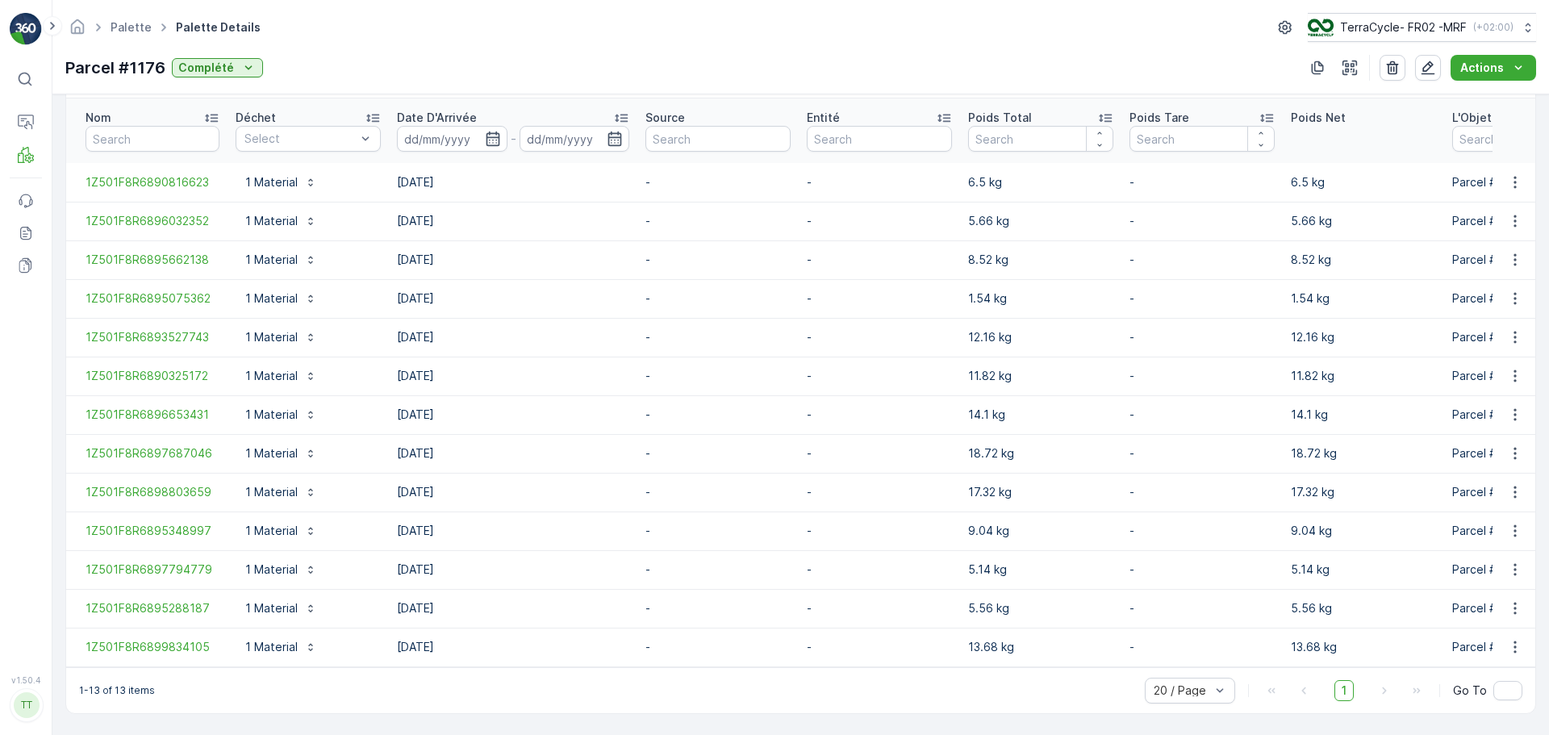
scroll to position [444, 0]
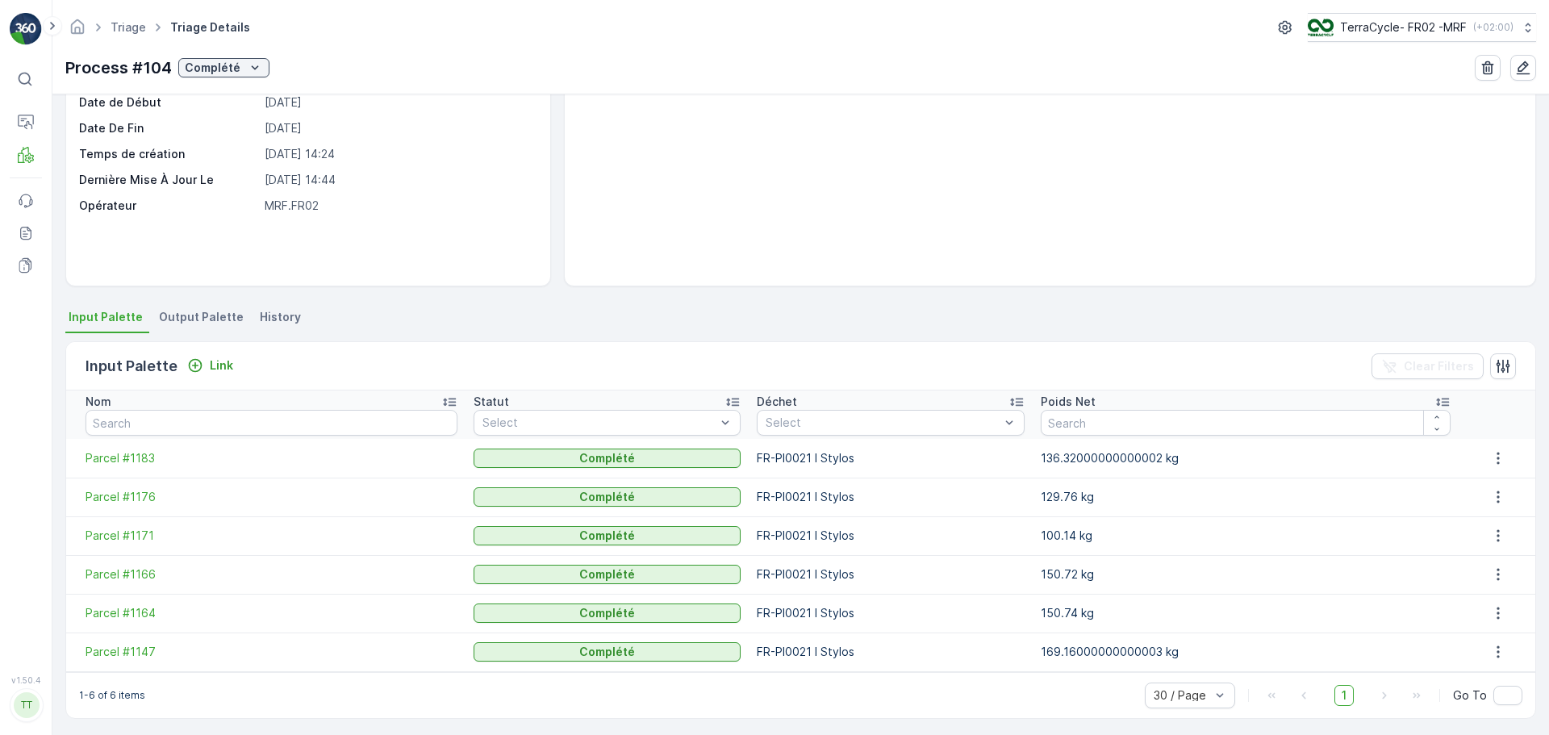
scroll to position [148, 0]
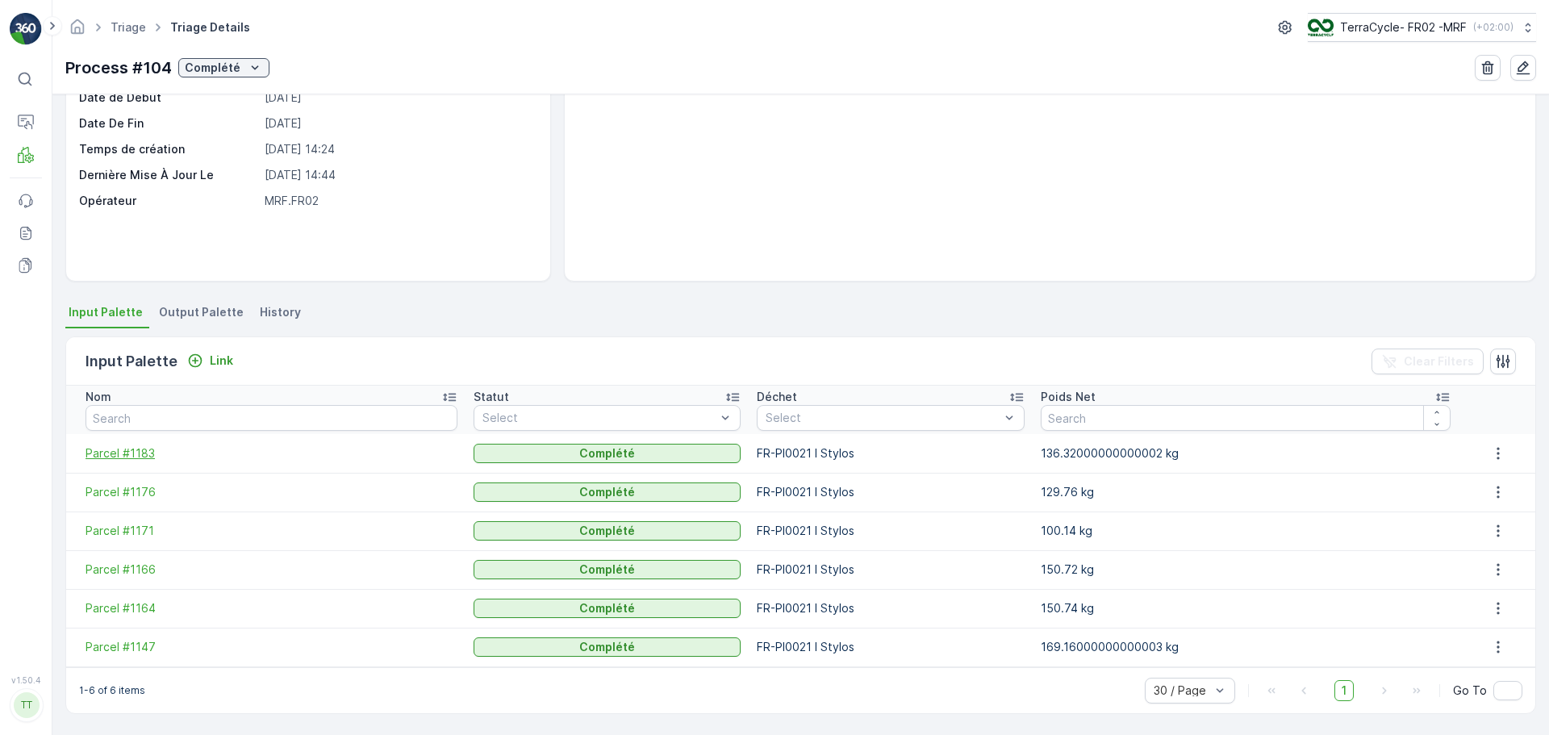
click at [138, 448] on span "Parcel #1183" at bounding box center [272, 453] width 372 height 16
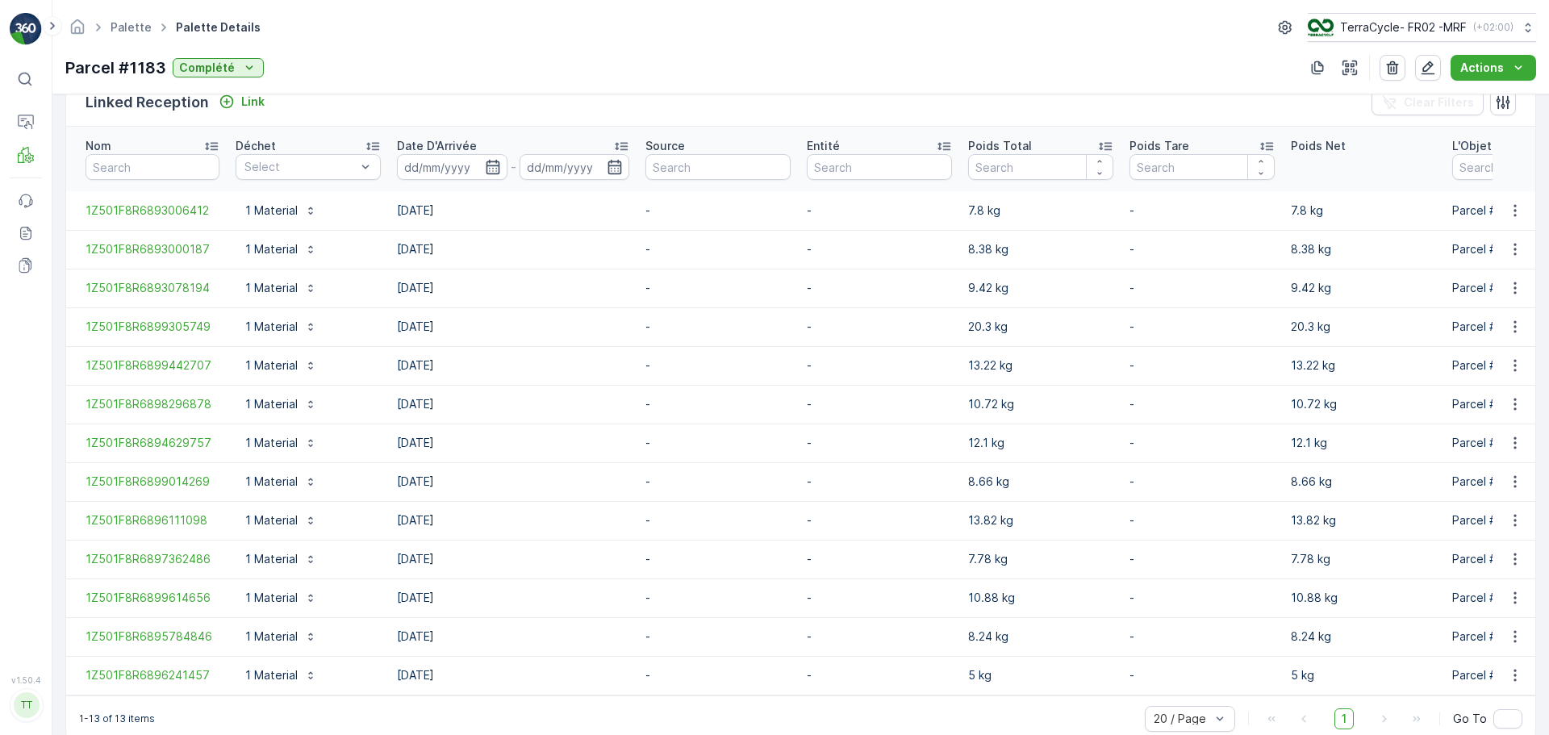
scroll to position [444, 0]
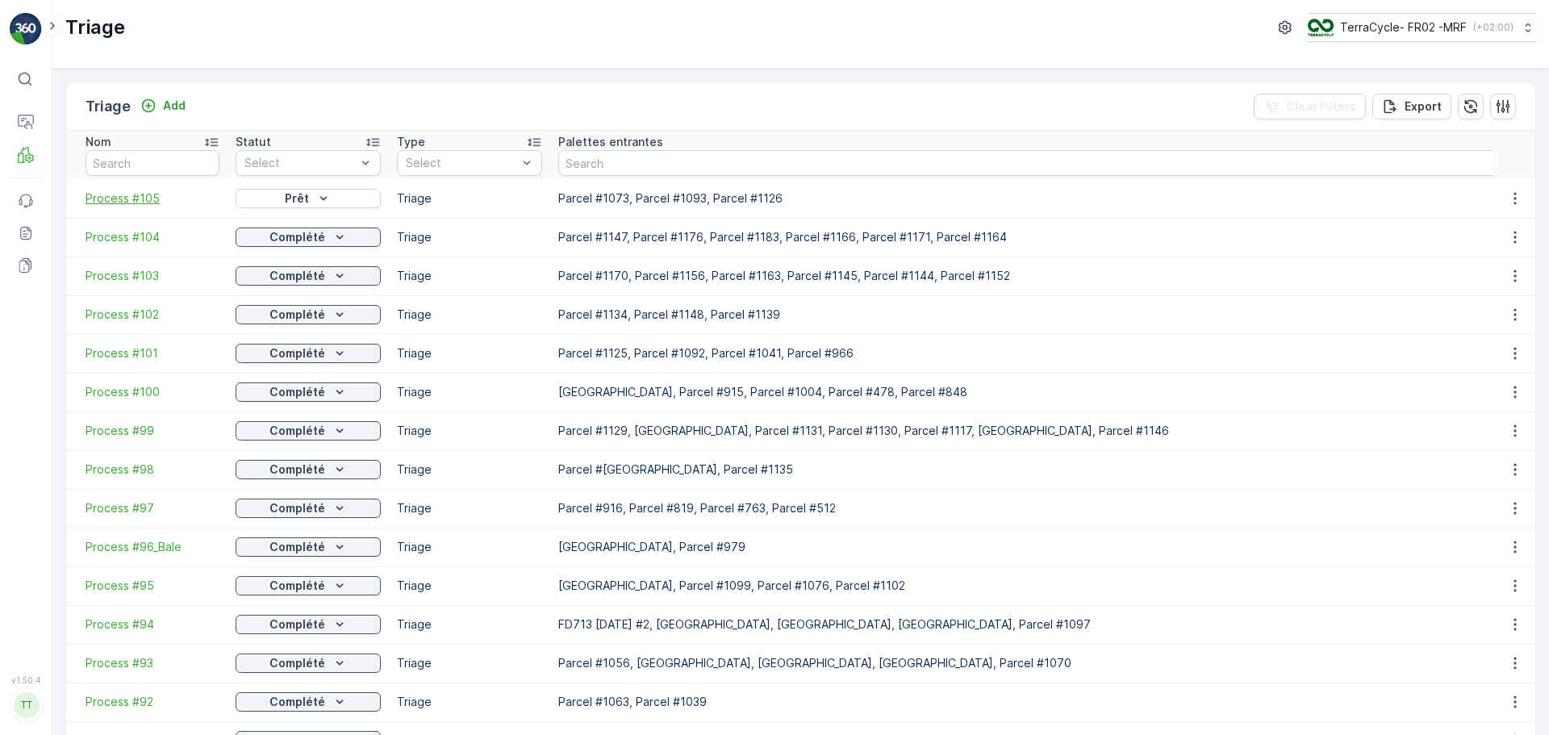
click at [128, 203] on span "Process #105" at bounding box center [153, 198] width 134 height 16
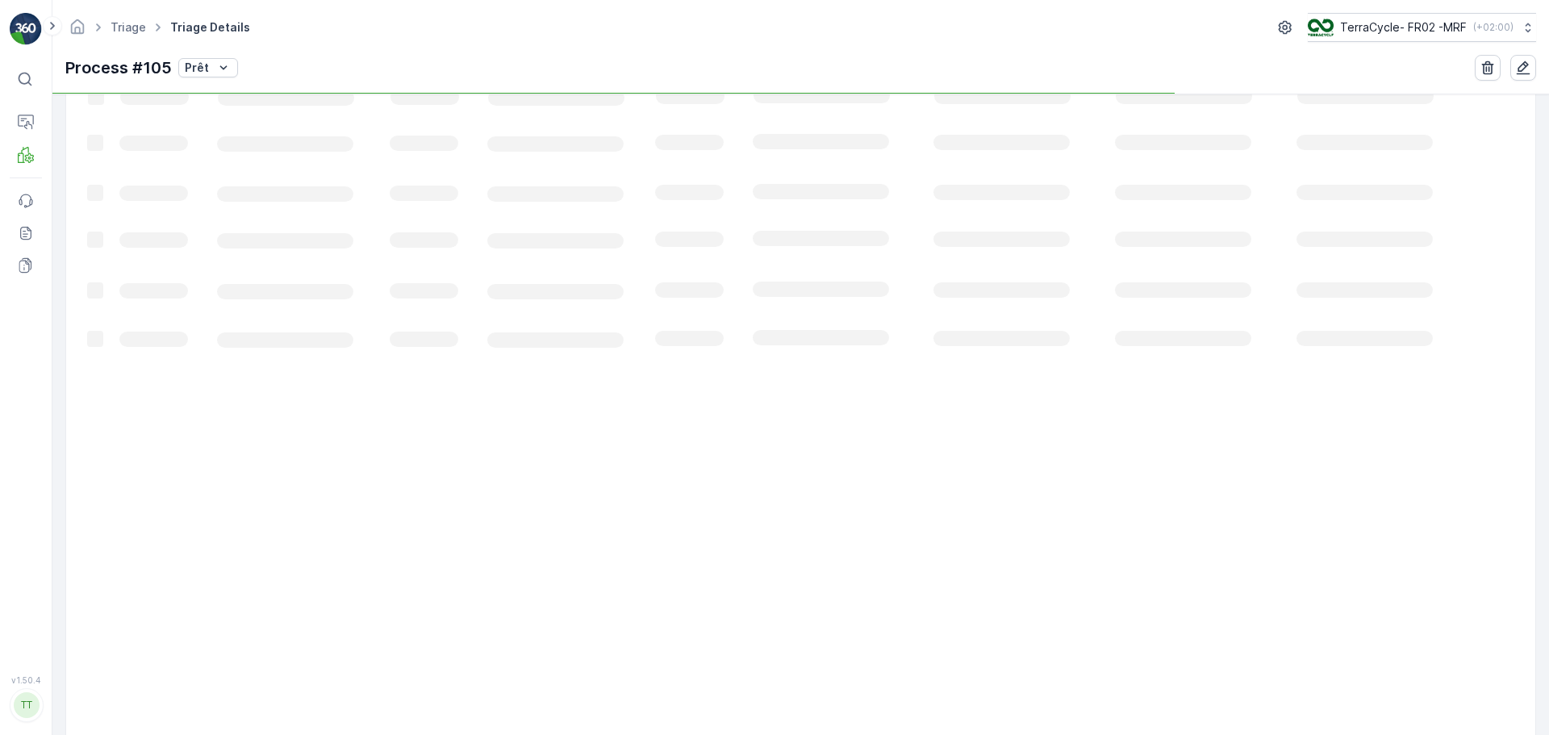
scroll to position [98, 0]
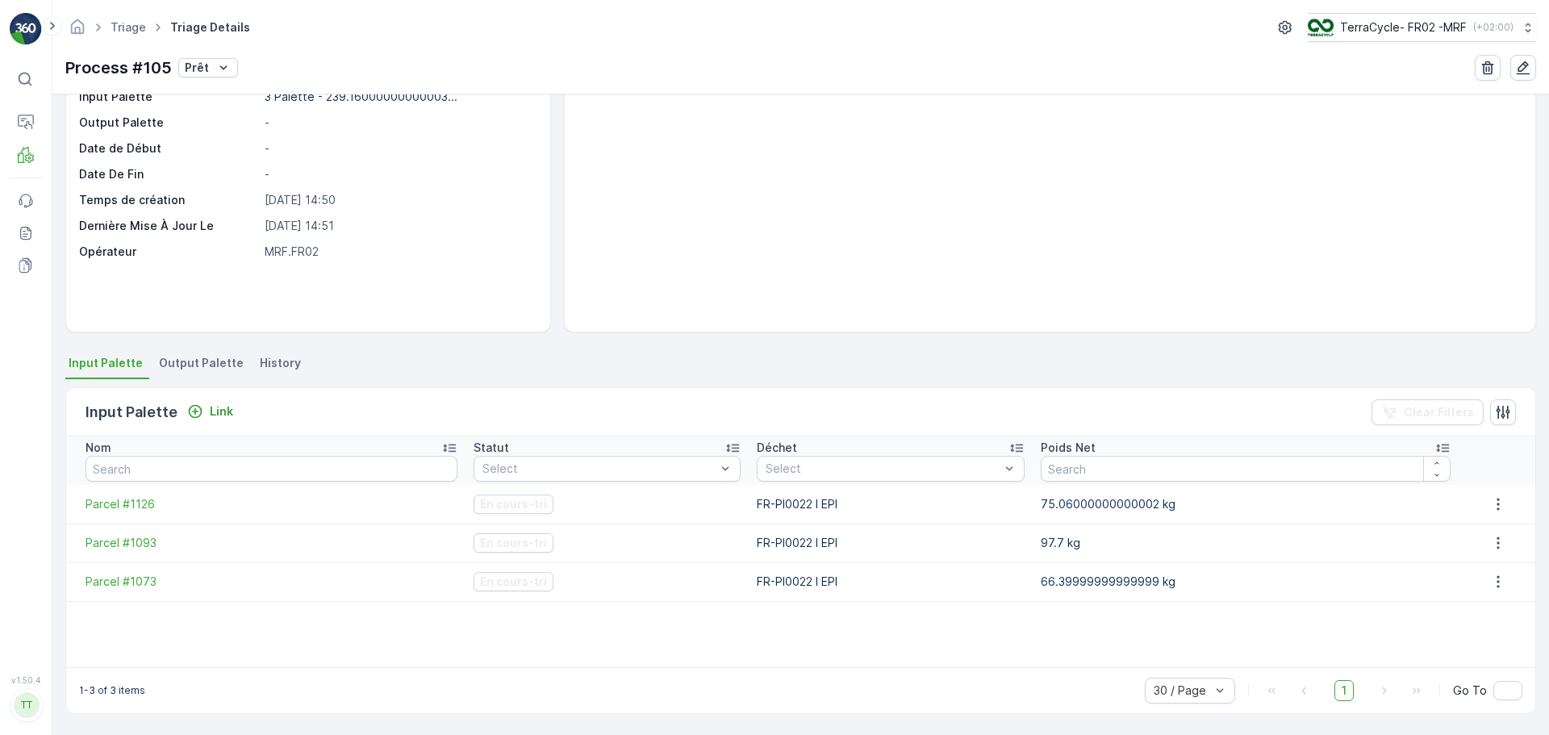
click at [175, 359] on span "Output Palette" at bounding box center [201, 363] width 85 height 16
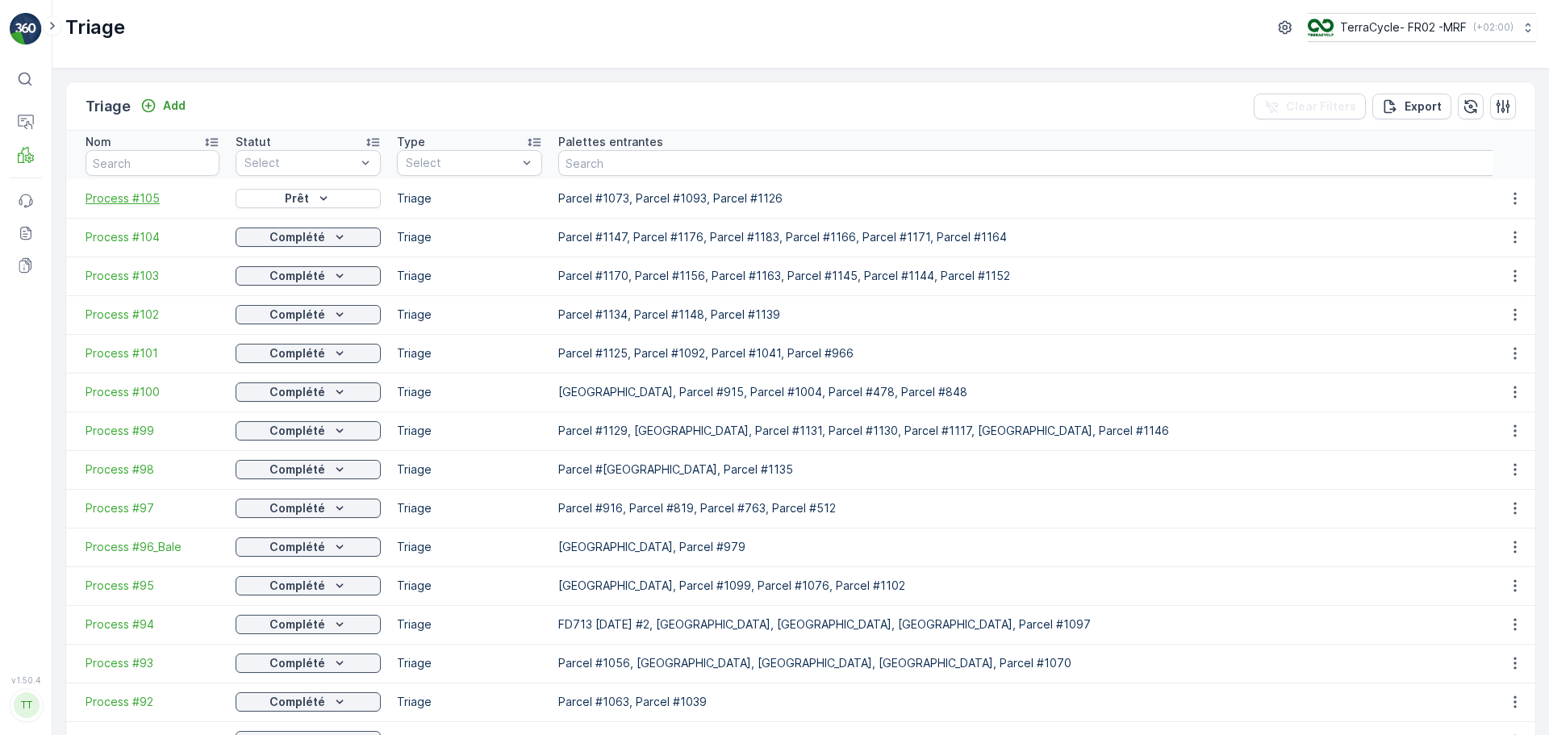
click at [130, 196] on span "Process #105" at bounding box center [153, 198] width 134 height 16
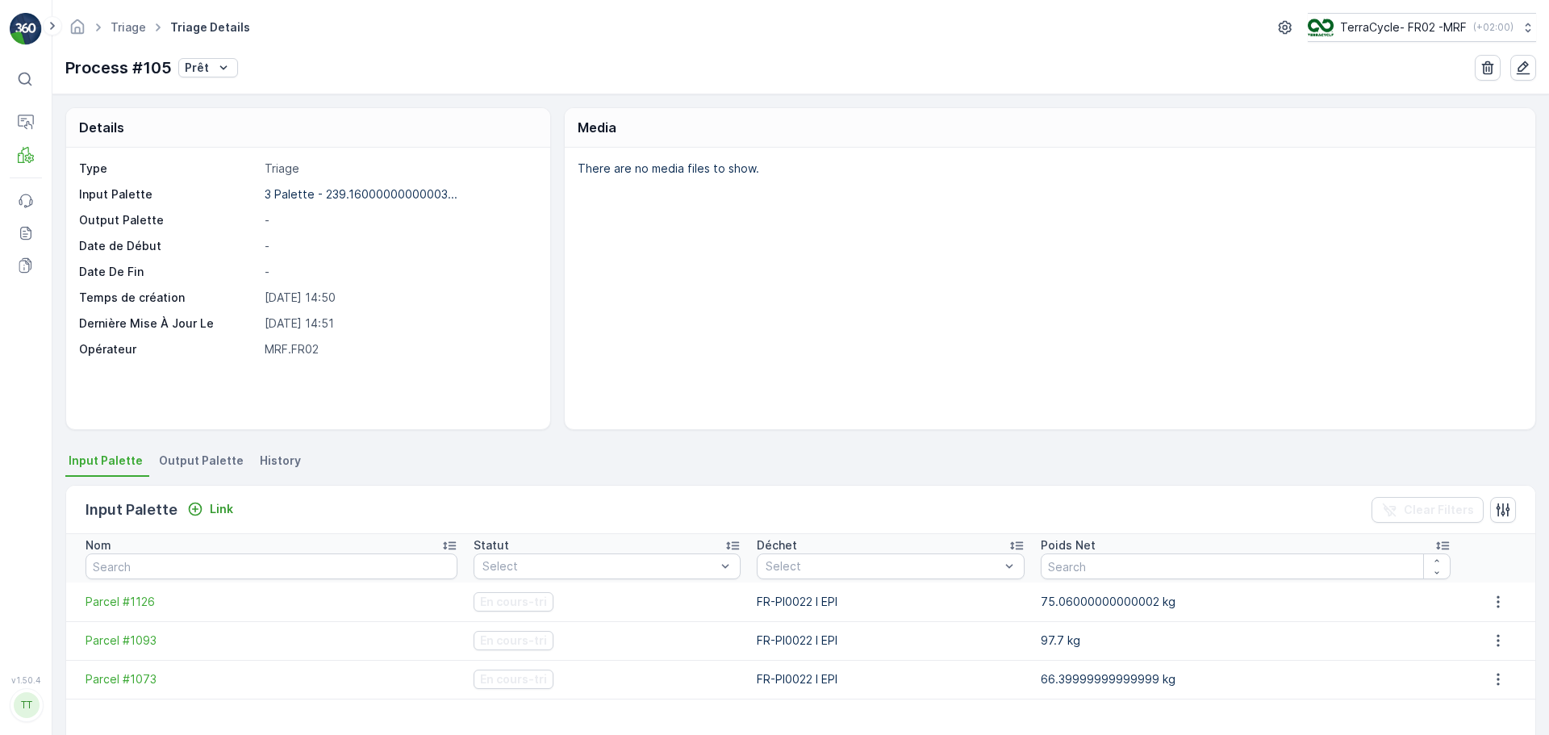
scroll to position [98, 0]
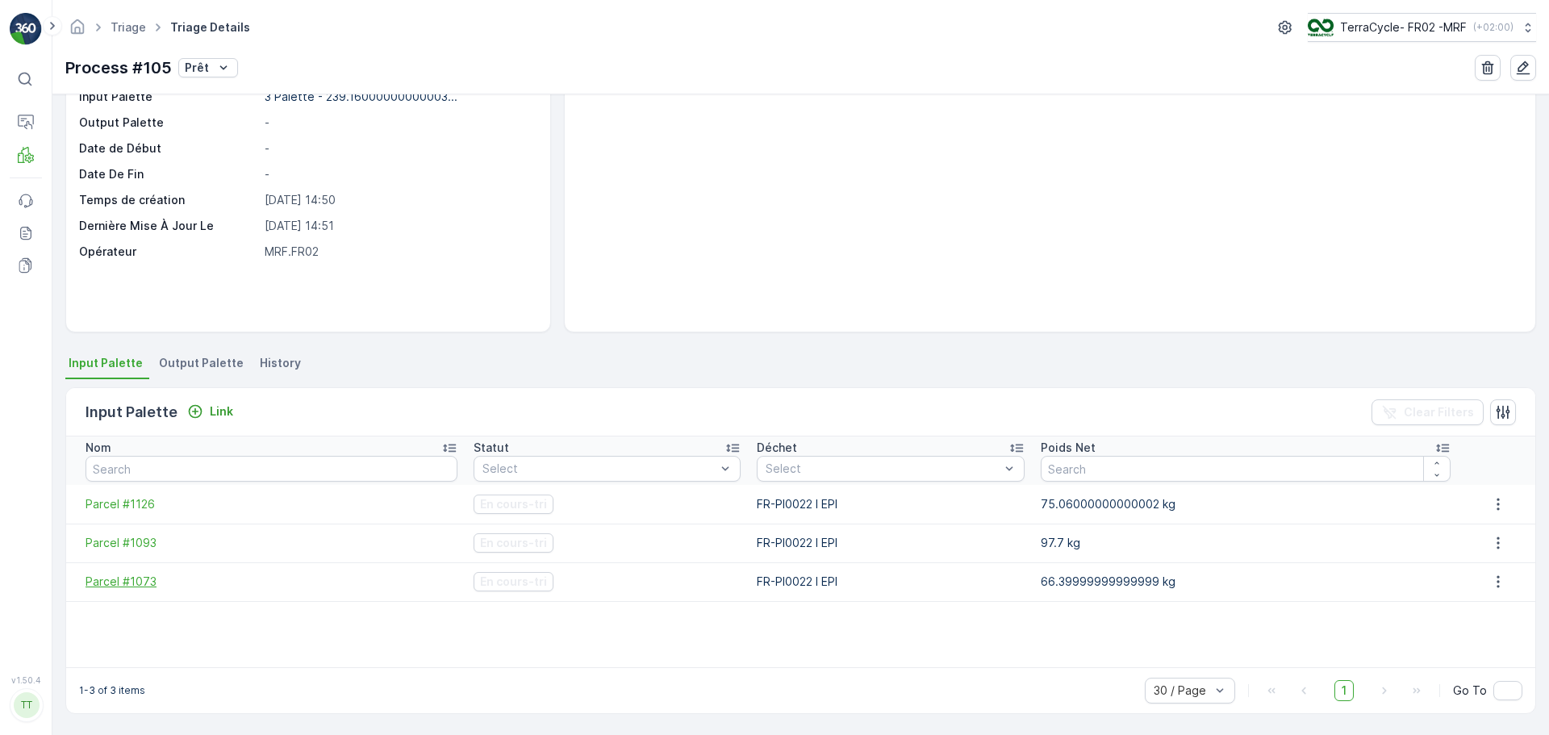
click at [126, 578] on span "Parcel #1073" at bounding box center [272, 582] width 372 height 16
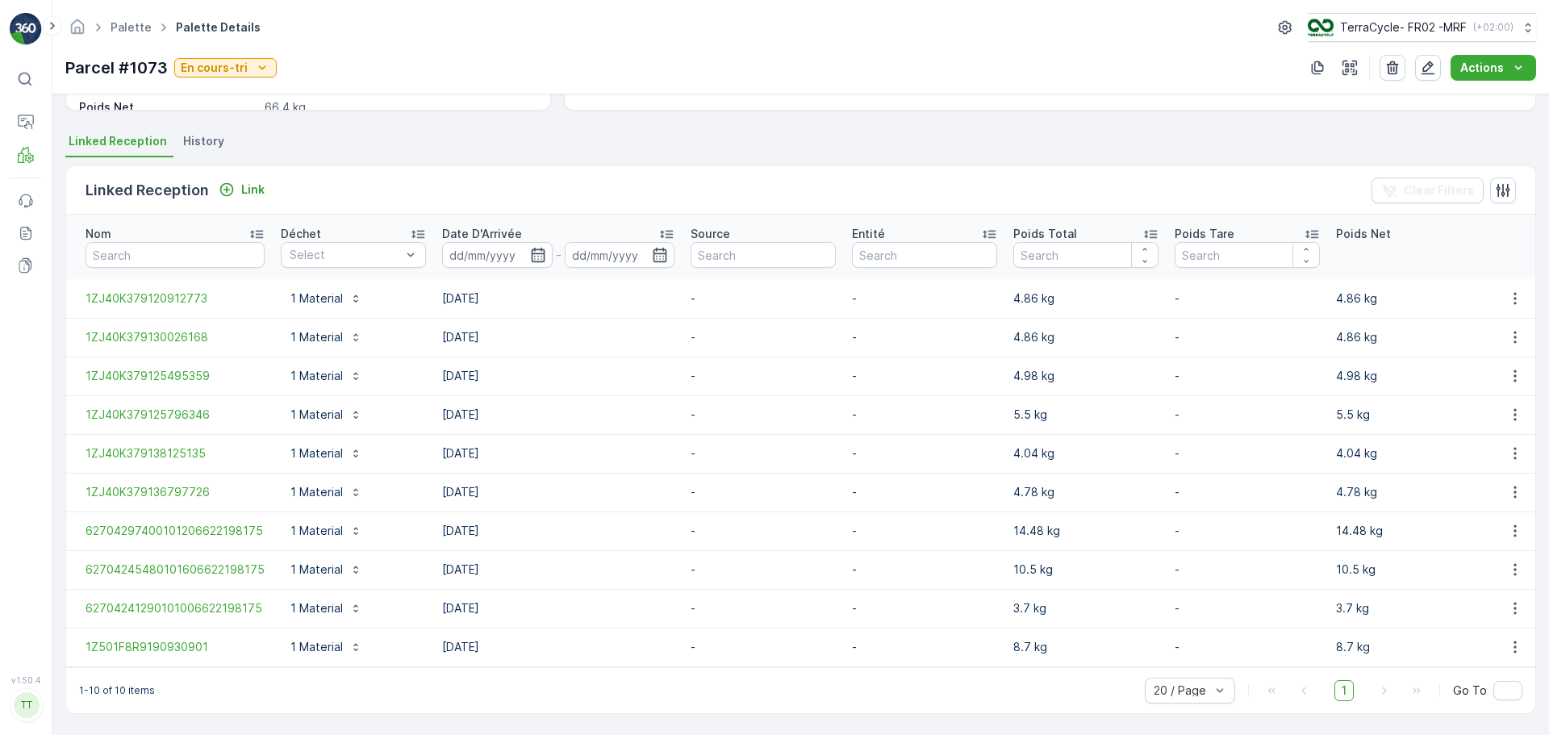
scroll to position [328, 0]
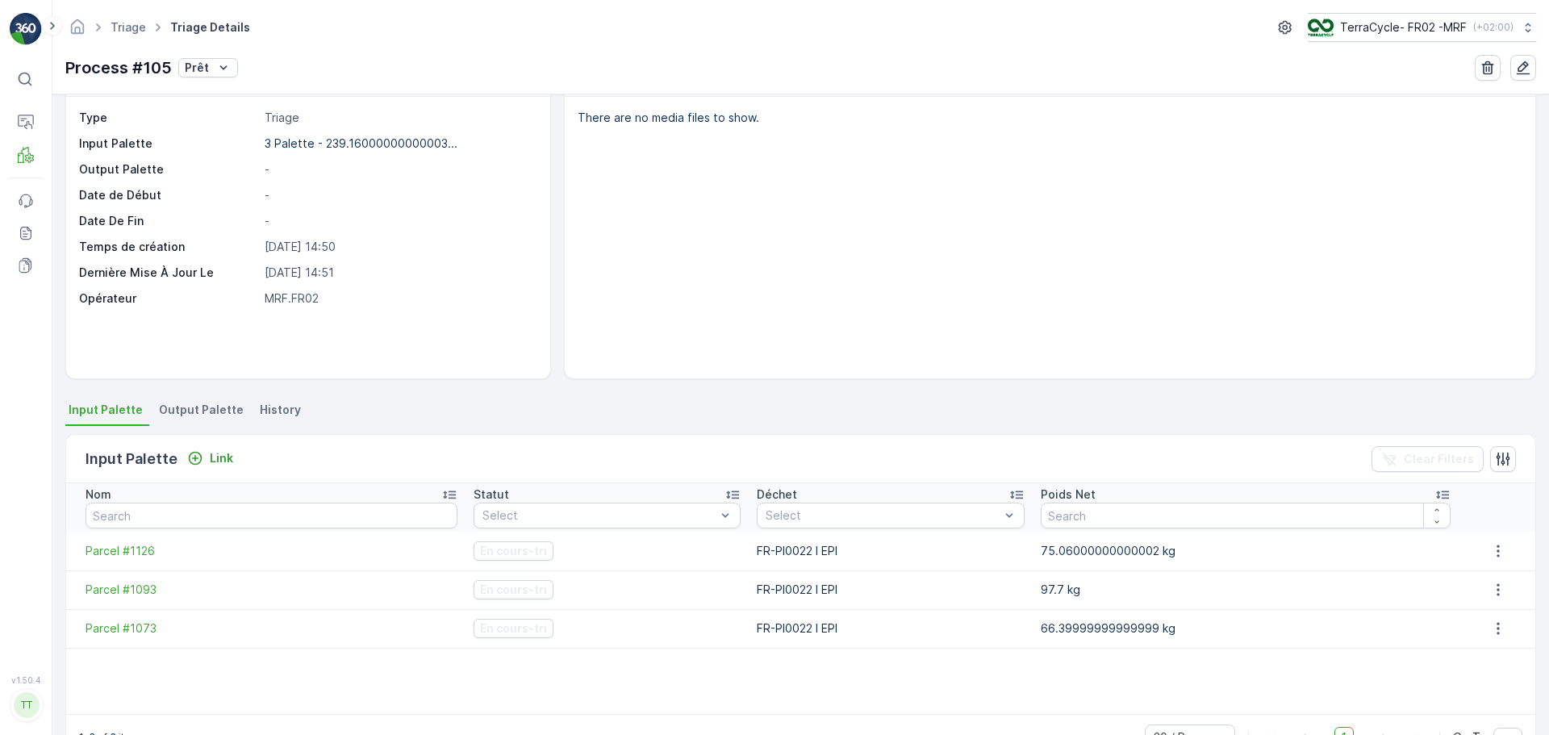
scroll to position [98, 0]
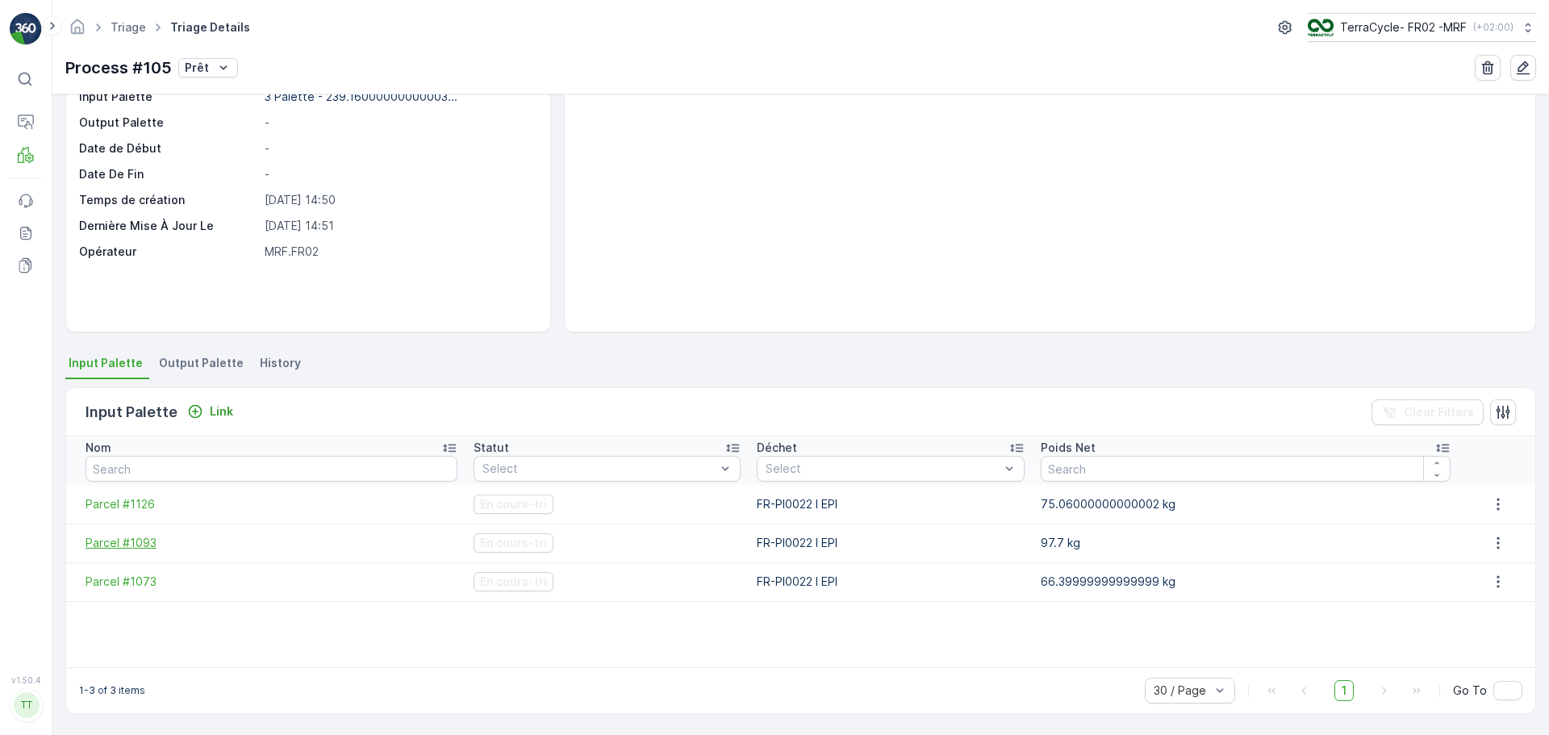
click at [127, 540] on span "Parcel #1093" at bounding box center [272, 543] width 372 height 16
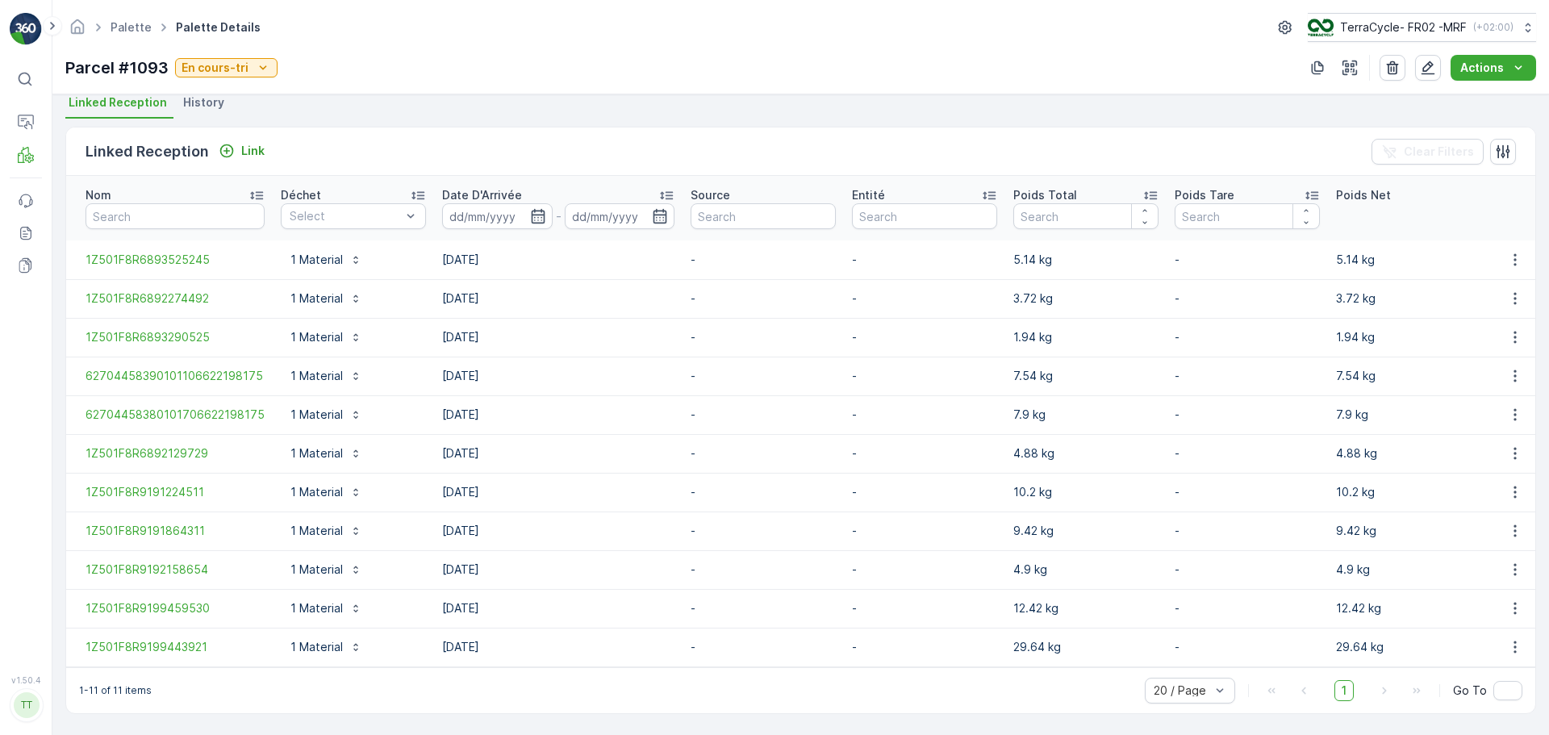
scroll to position [366, 0]
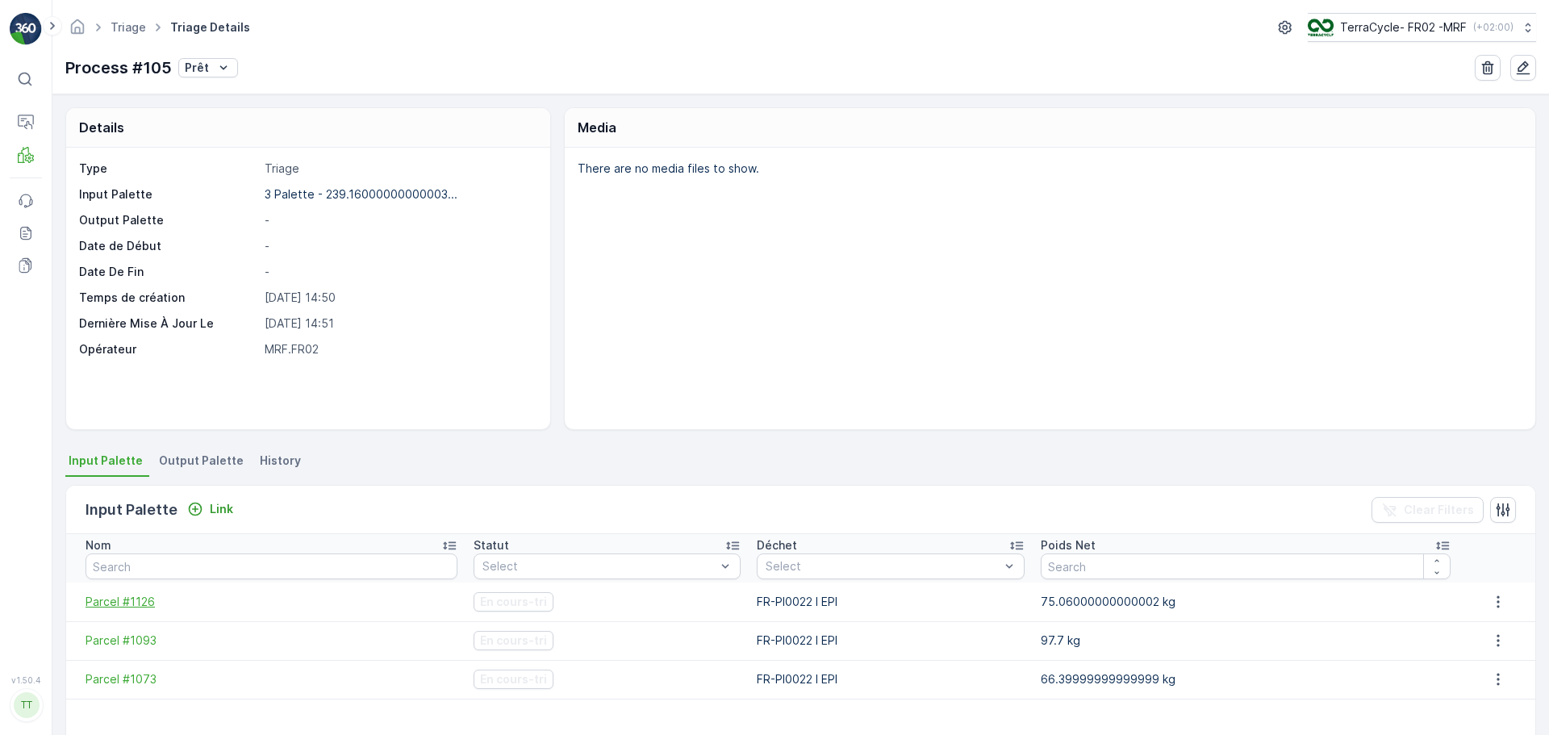
click at [122, 594] on span "Parcel #1126" at bounding box center [272, 602] width 372 height 16
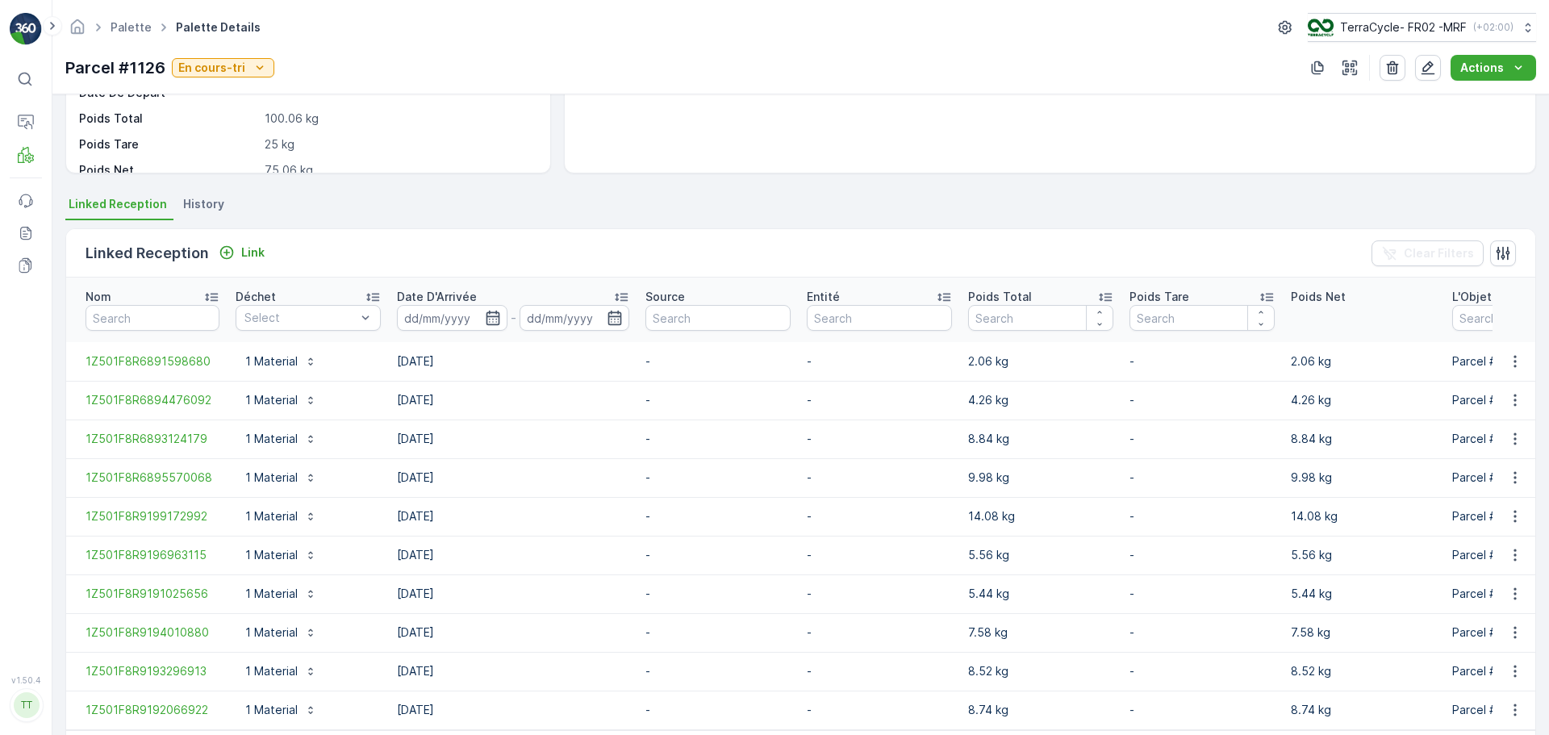
scroll to position [328, 0]
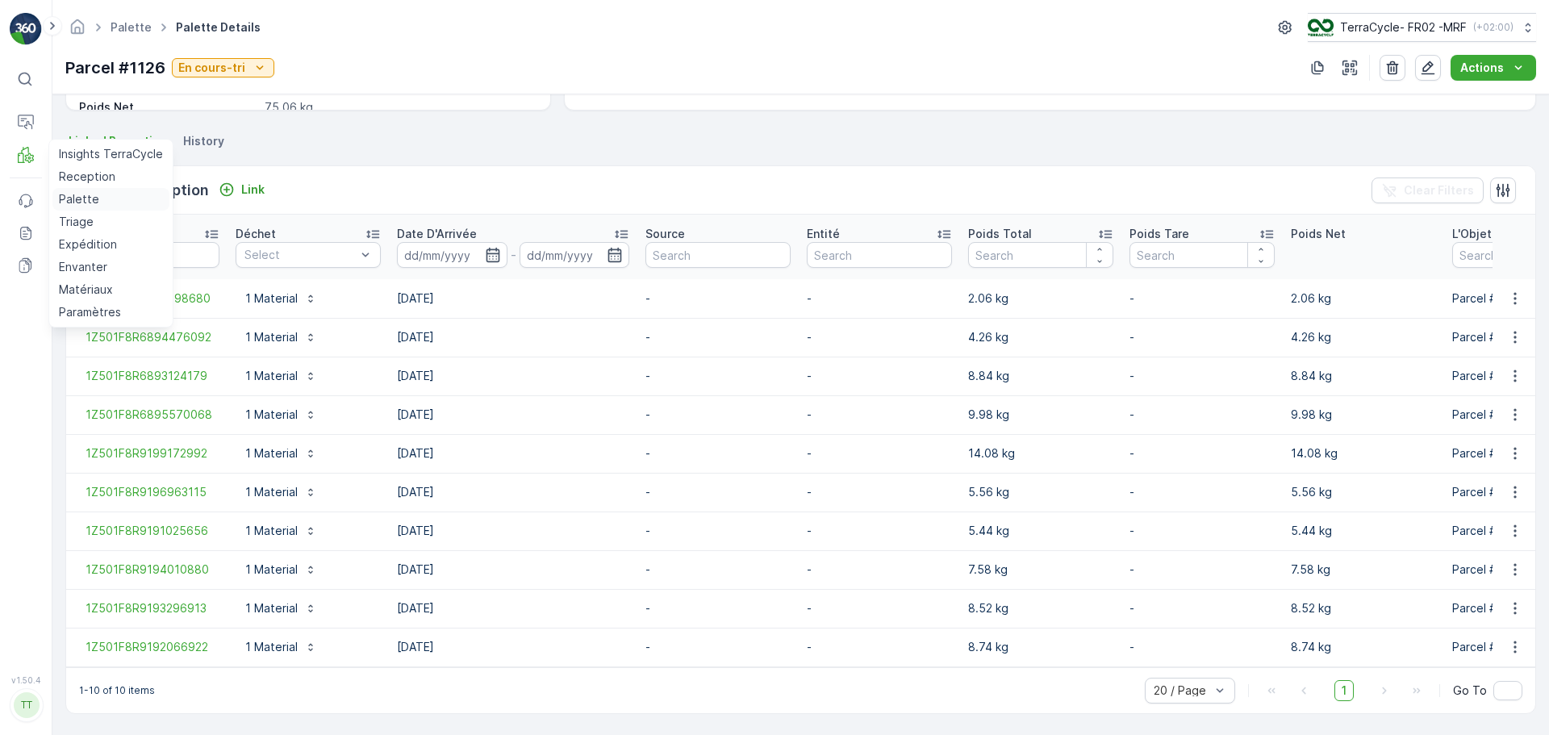
click at [77, 198] on p "Palette" at bounding box center [79, 199] width 40 height 16
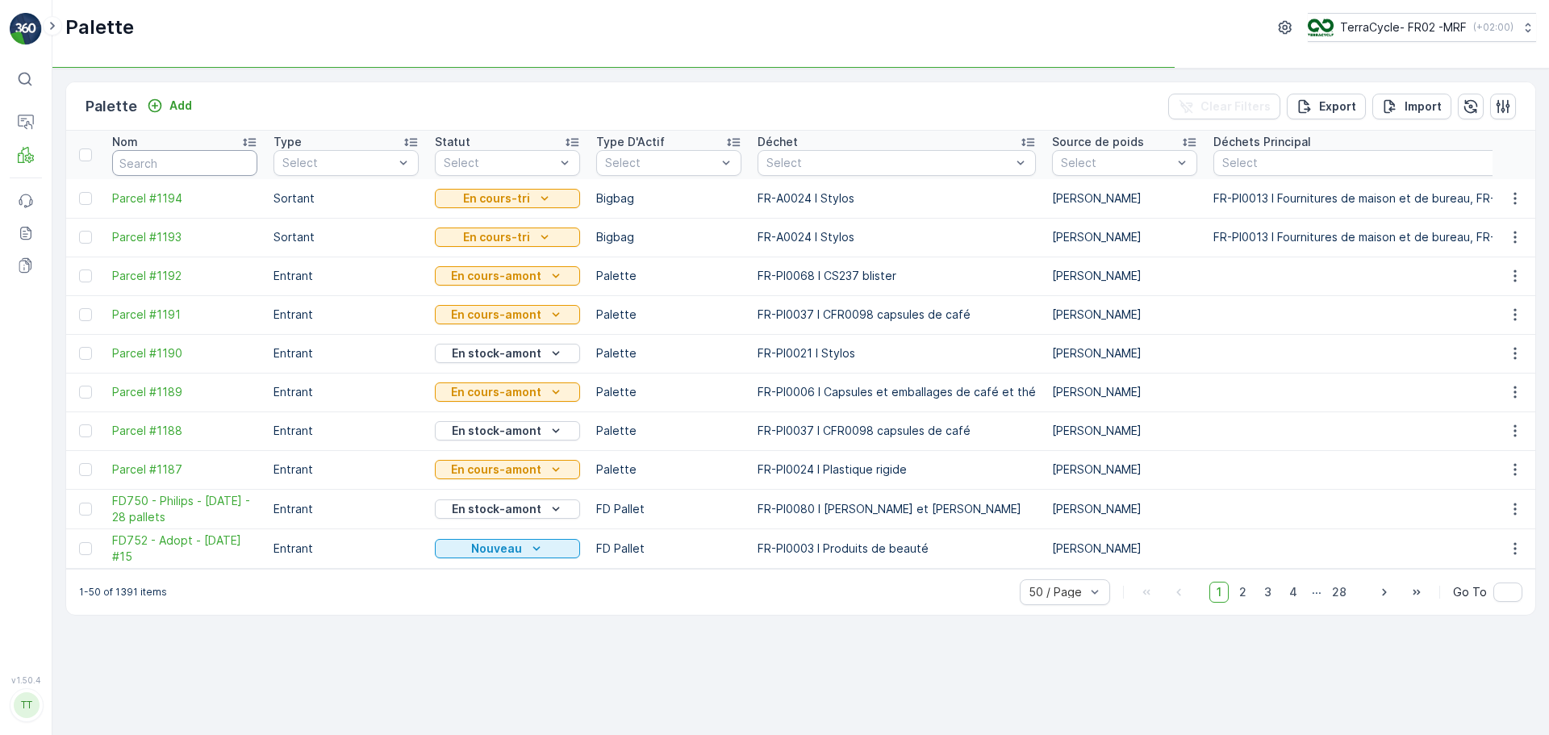
click at [164, 157] on input "text" at bounding box center [184, 163] width 145 height 26
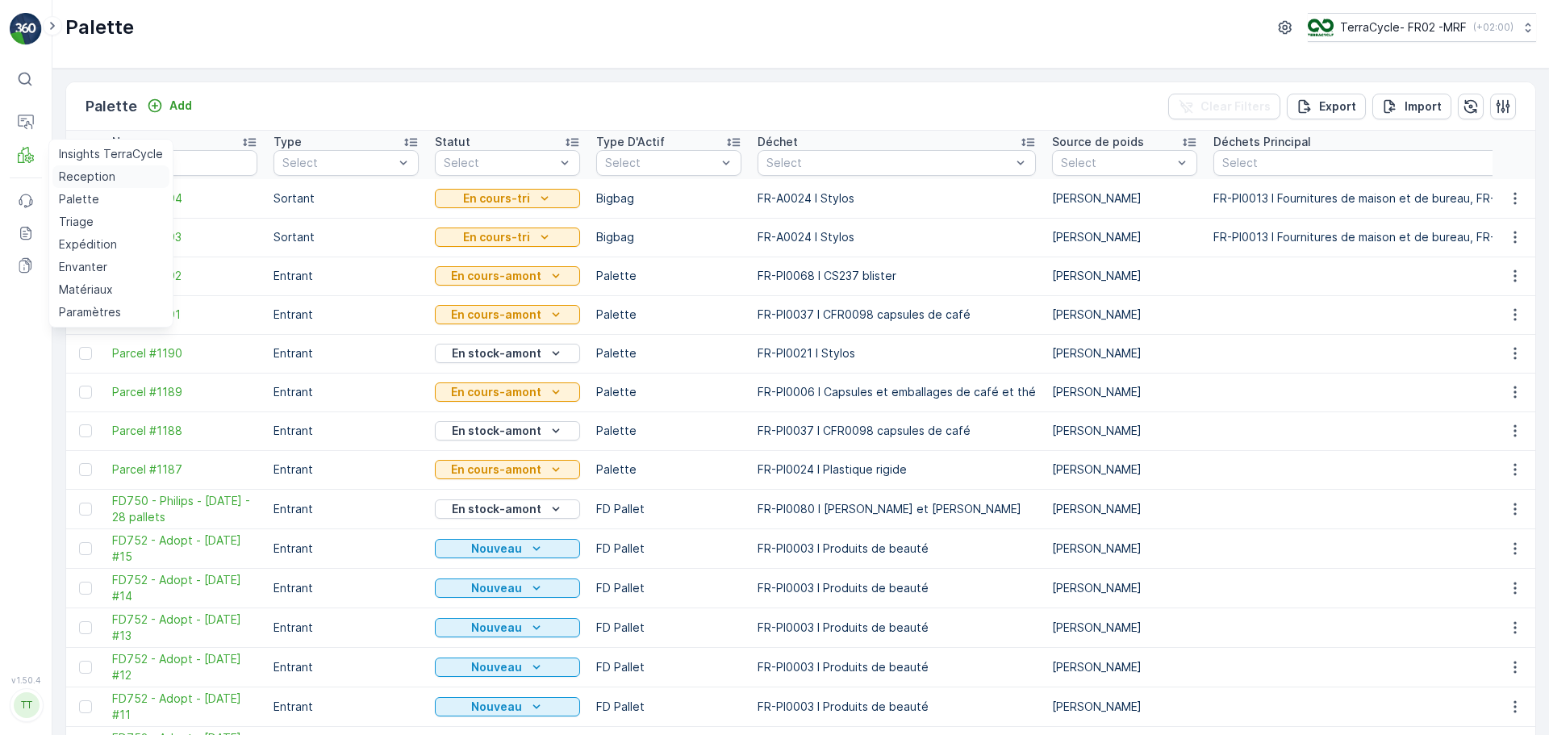
click at [86, 172] on p "Reception" at bounding box center [87, 177] width 56 height 16
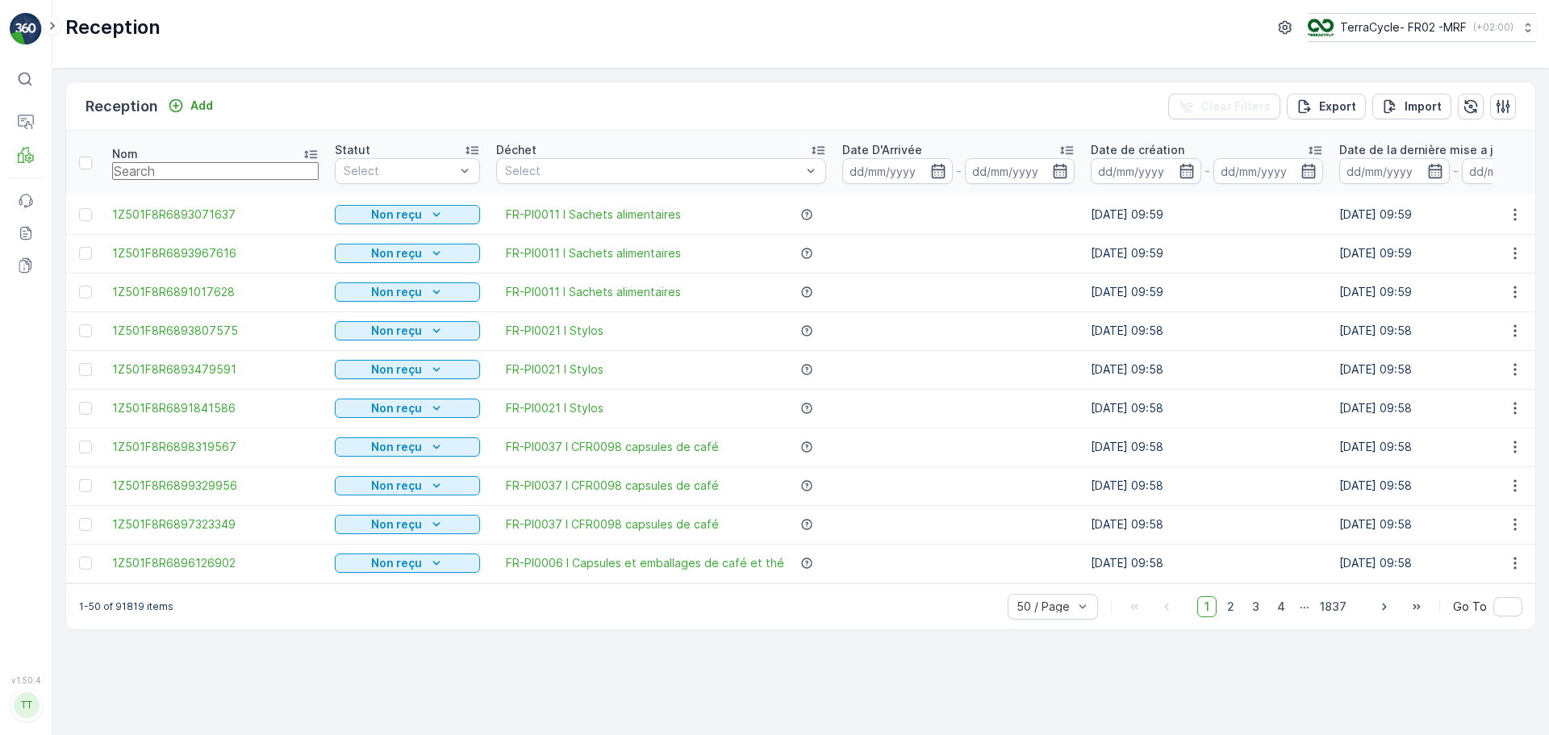
click at [161, 169] on input "text" at bounding box center [215, 171] width 207 height 18
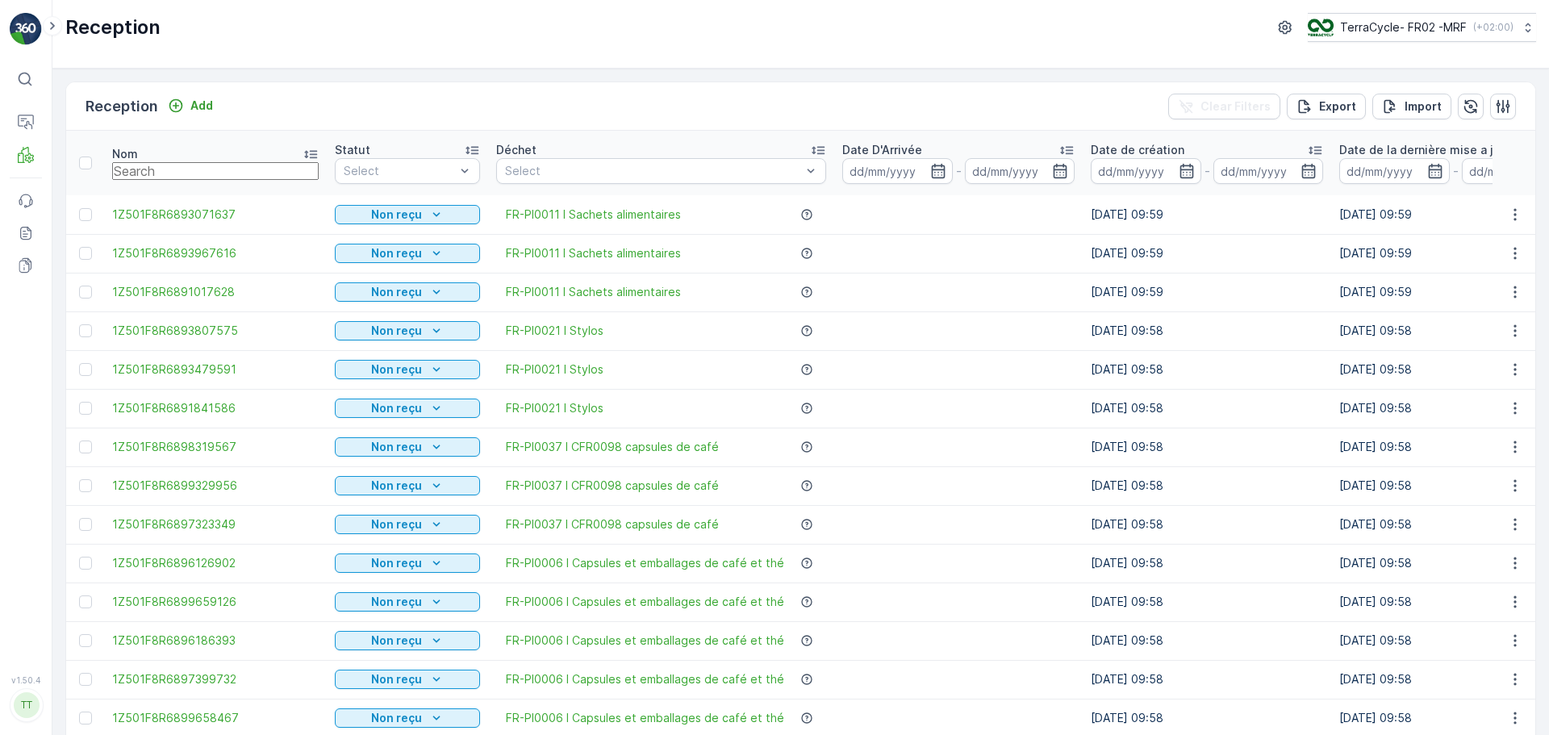
click at [160, 169] on input "text" at bounding box center [215, 171] width 207 height 18
paste input "1Z501F8R9198301362"
type input "1Z501F8R9198301362"
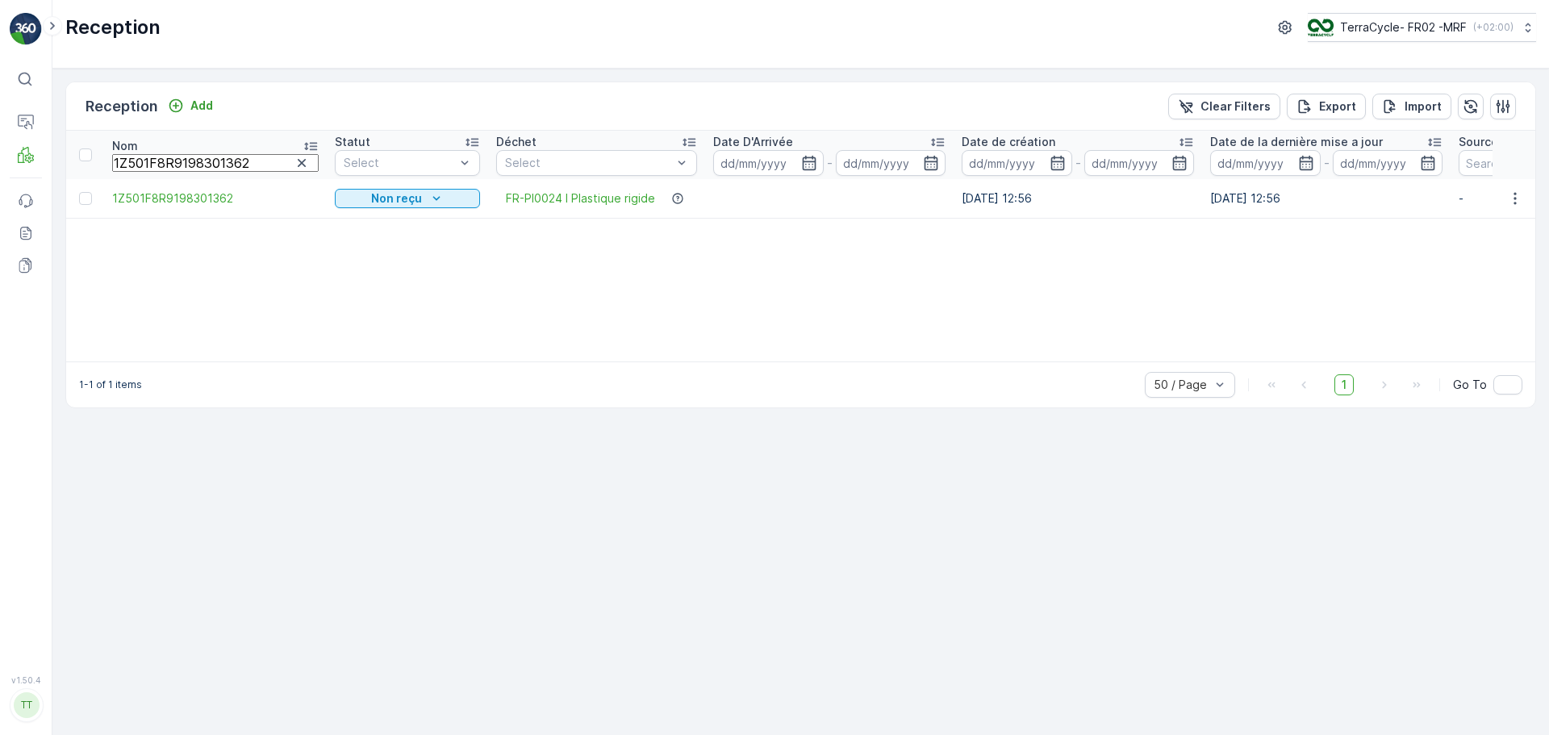
click at [298, 162] on icon "button" at bounding box center [302, 163] width 8 height 8
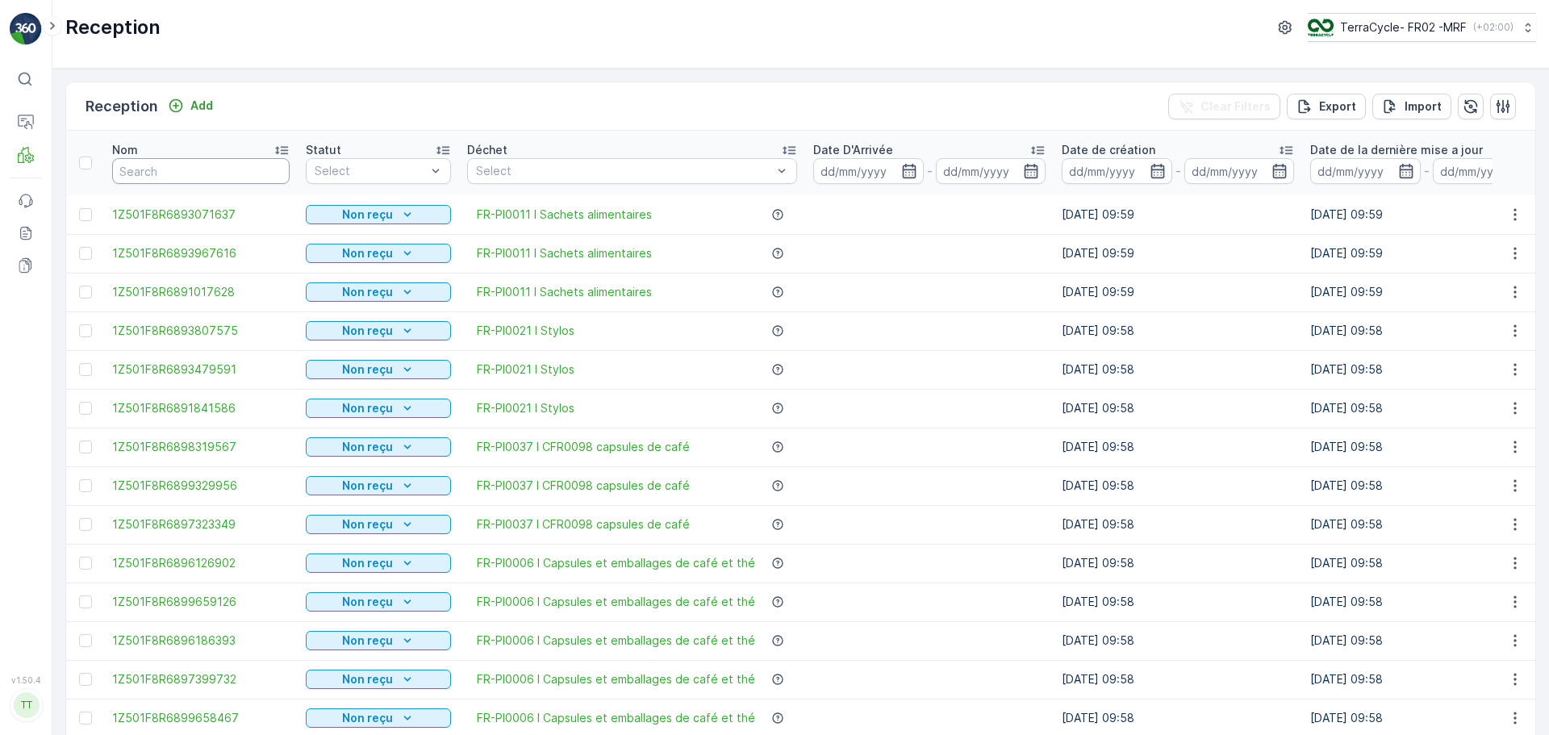
click at [140, 165] on input "text" at bounding box center [201, 171] width 178 height 26
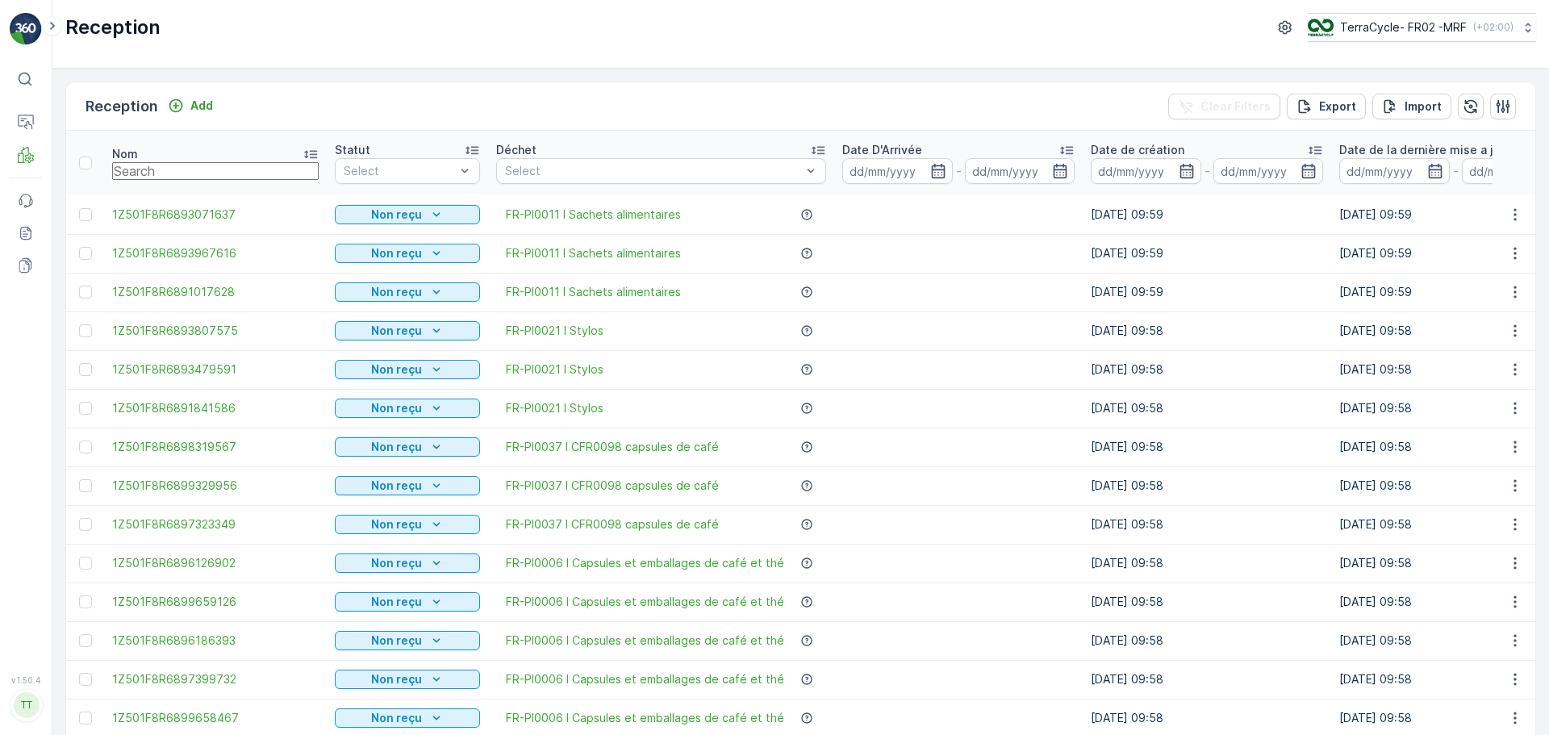
paste input "1Z501F8R9199225149"
type input "1Z501F8R9199225149"
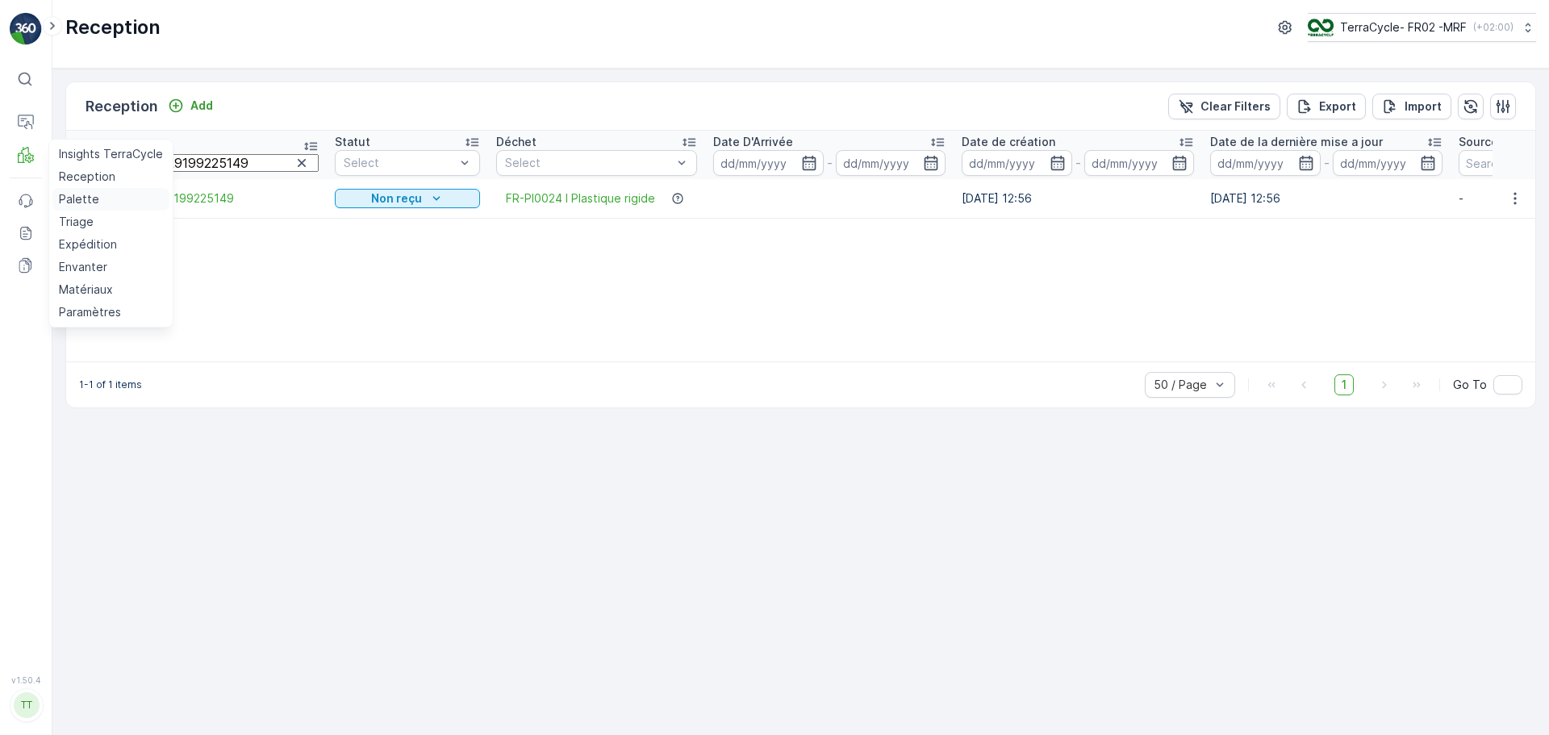
click at [90, 203] on p "Palette" at bounding box center [79, 199] width 40 height 16
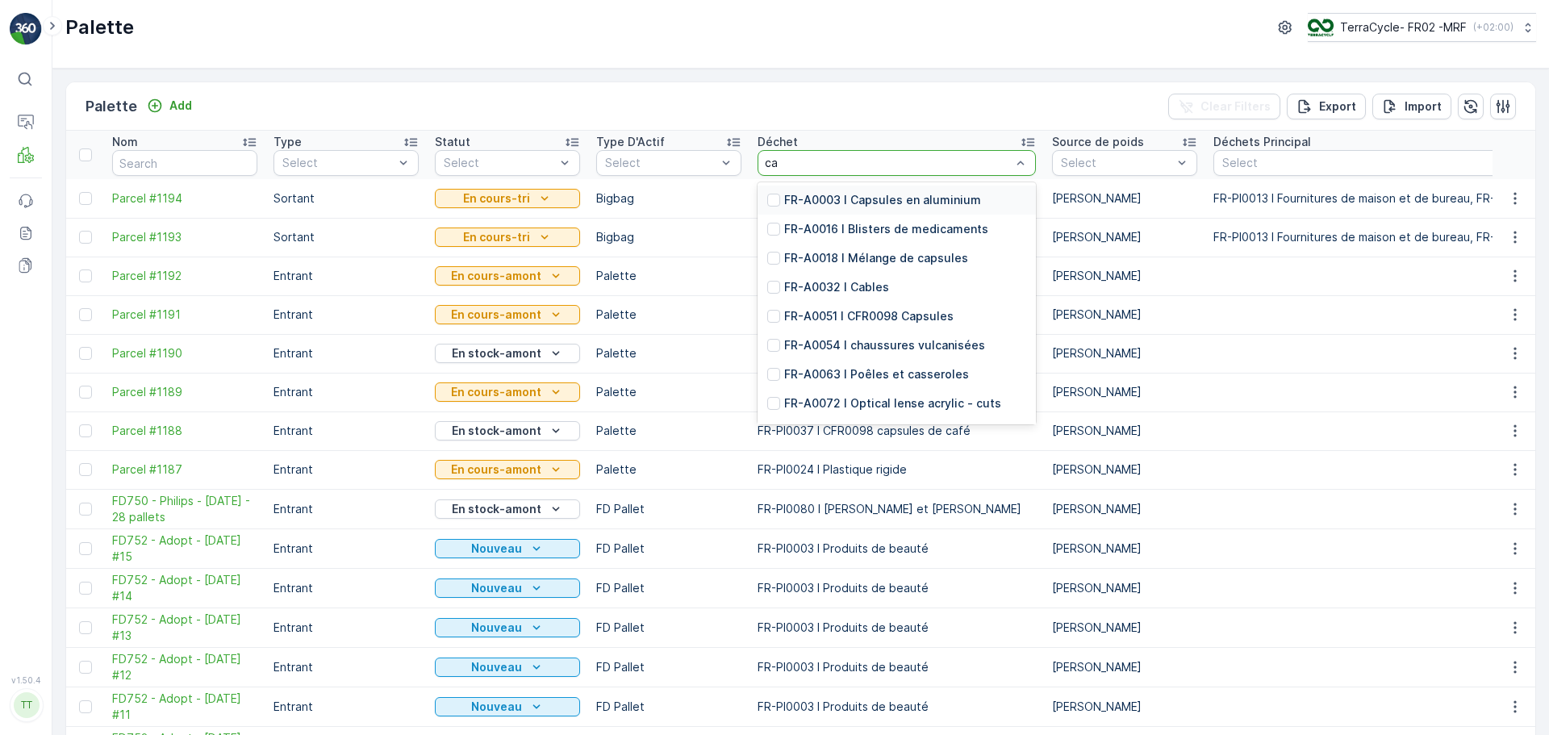
type input "cap"
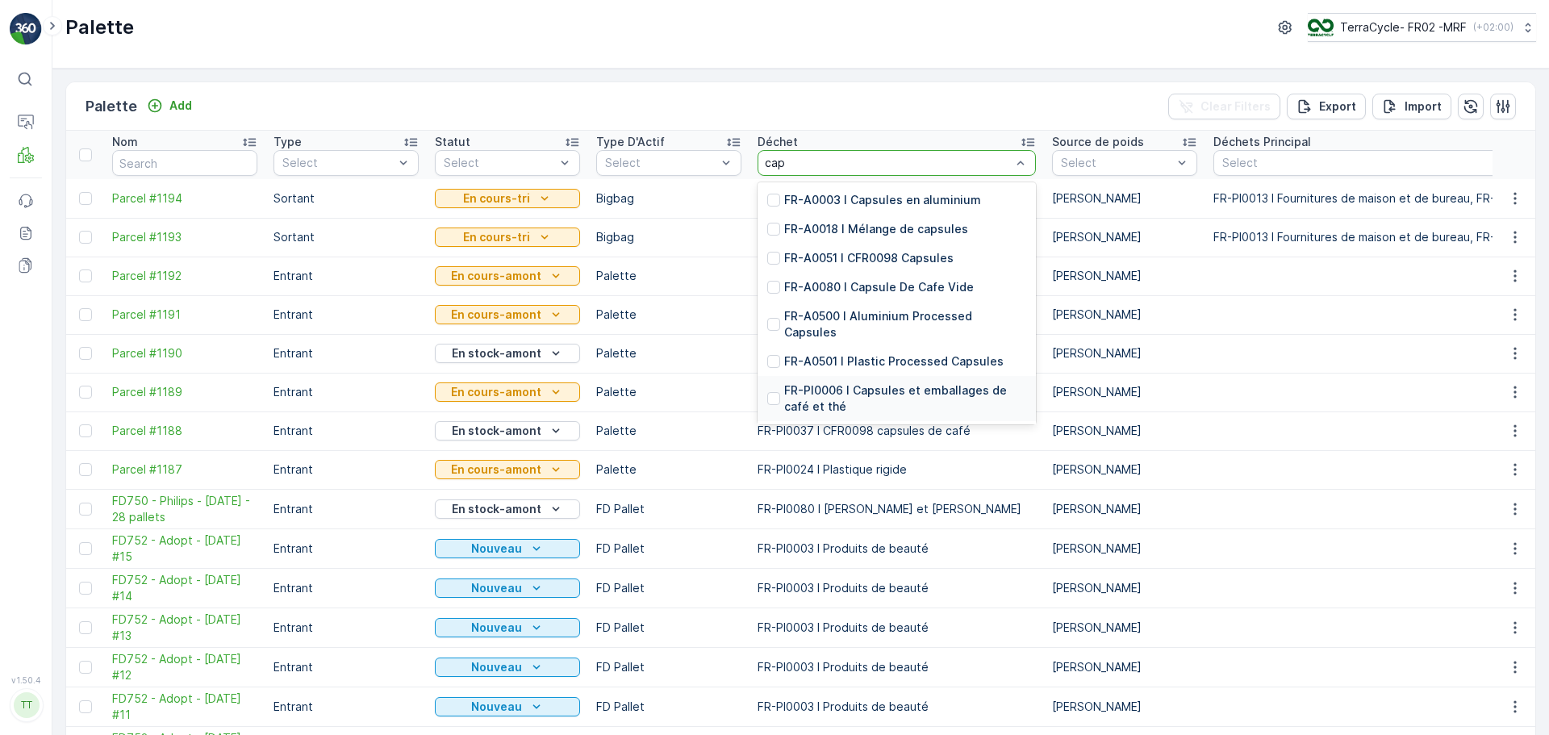
scroll to position [29, 0]
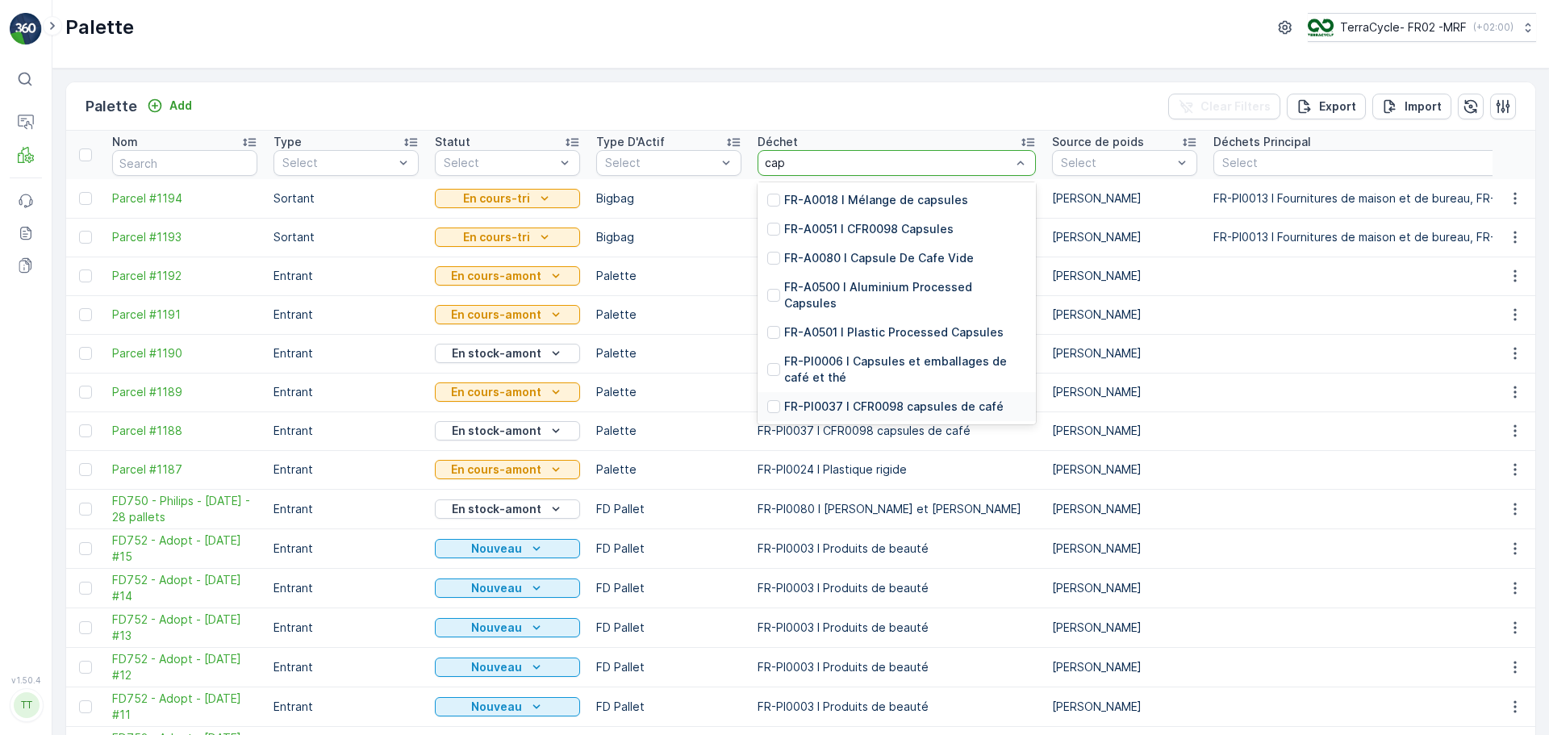
click at [907, 416] on div "FR-PI0037 I CFR0098 capsules de café" at bounding box center [897, 406] width 278 height 29
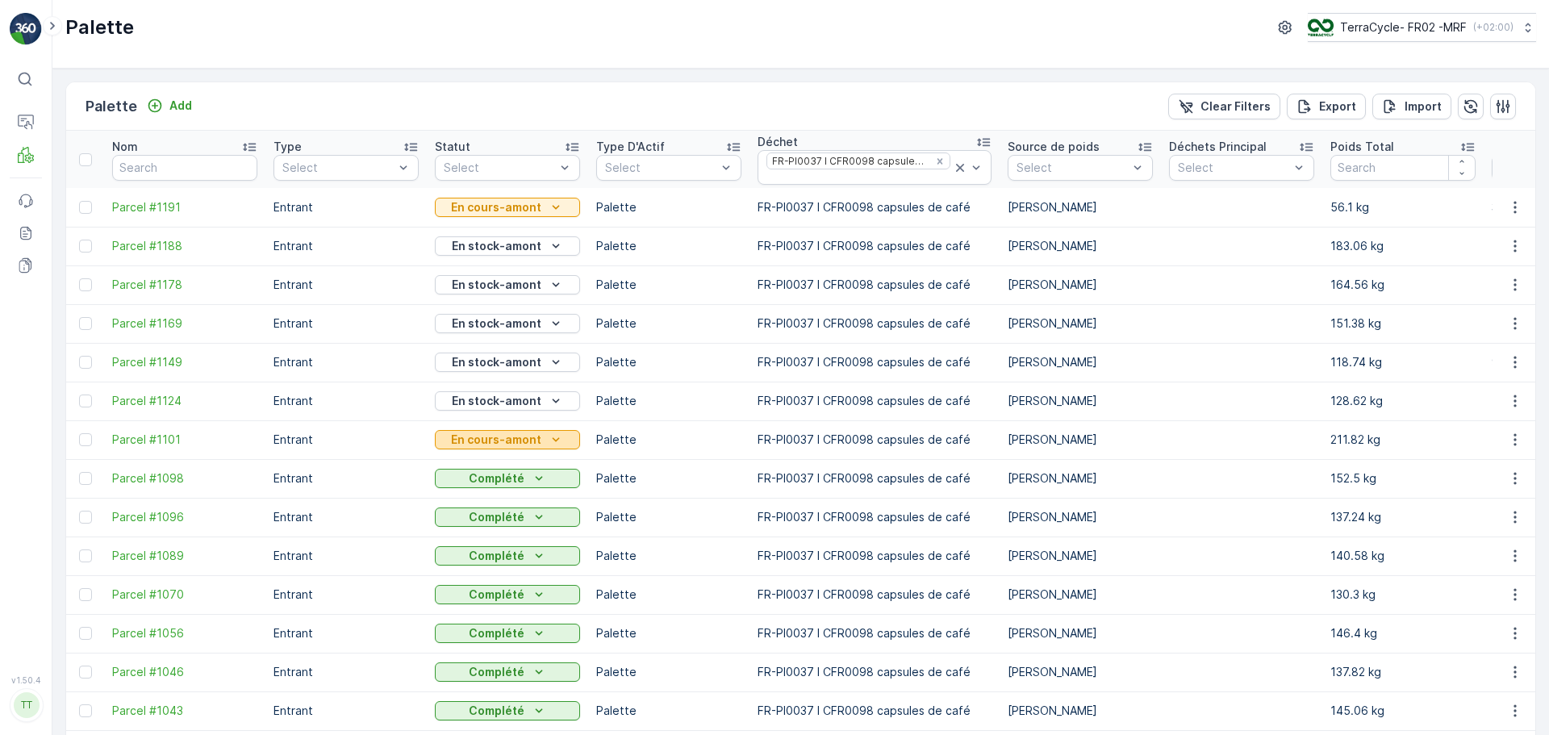
click at [562, 443] on icon "En cours-amont" at bounding box center [556, 440] width 16 height 16
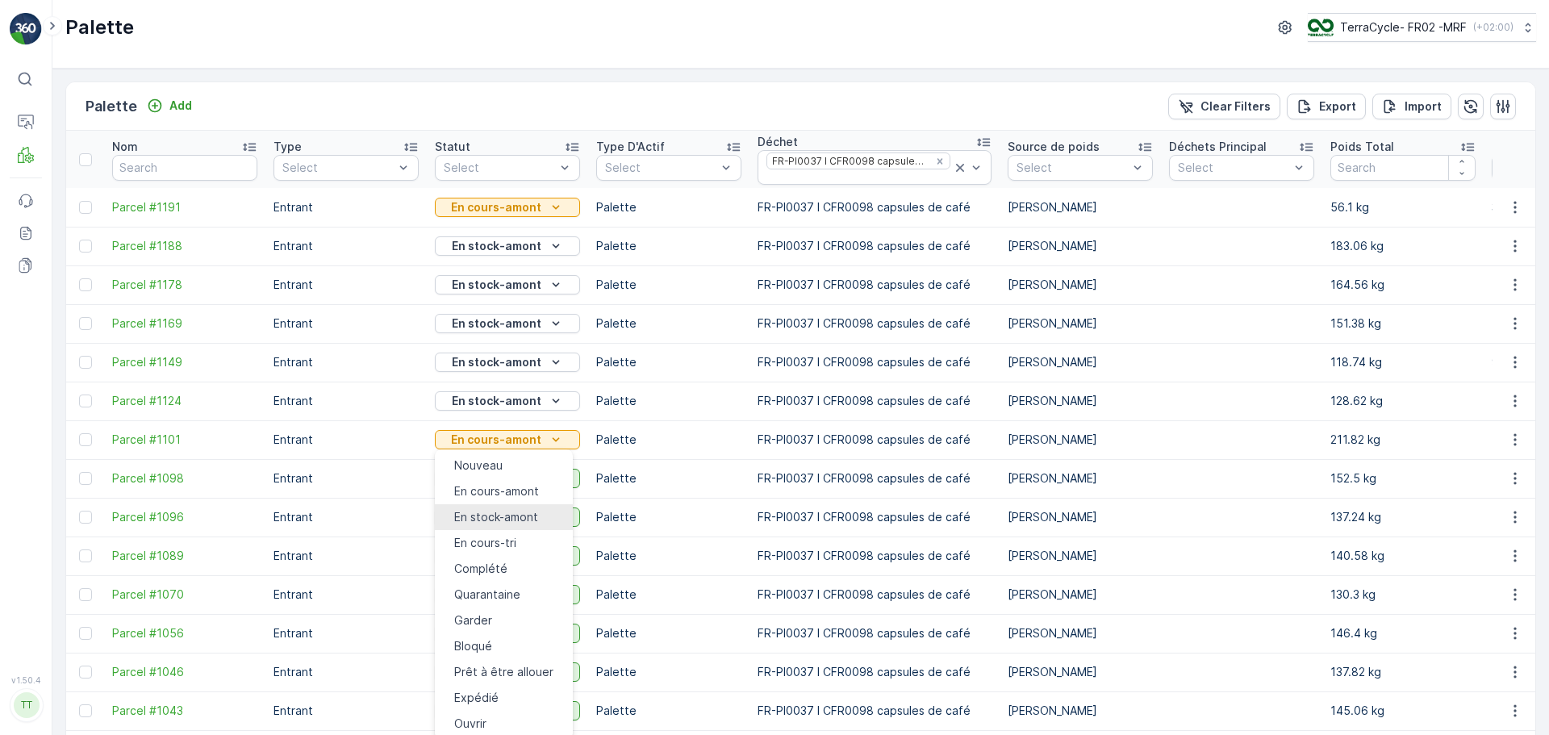
click at [496, 509] on span "En stock-amont" at bounding box center [496, 517] width 84 height 16
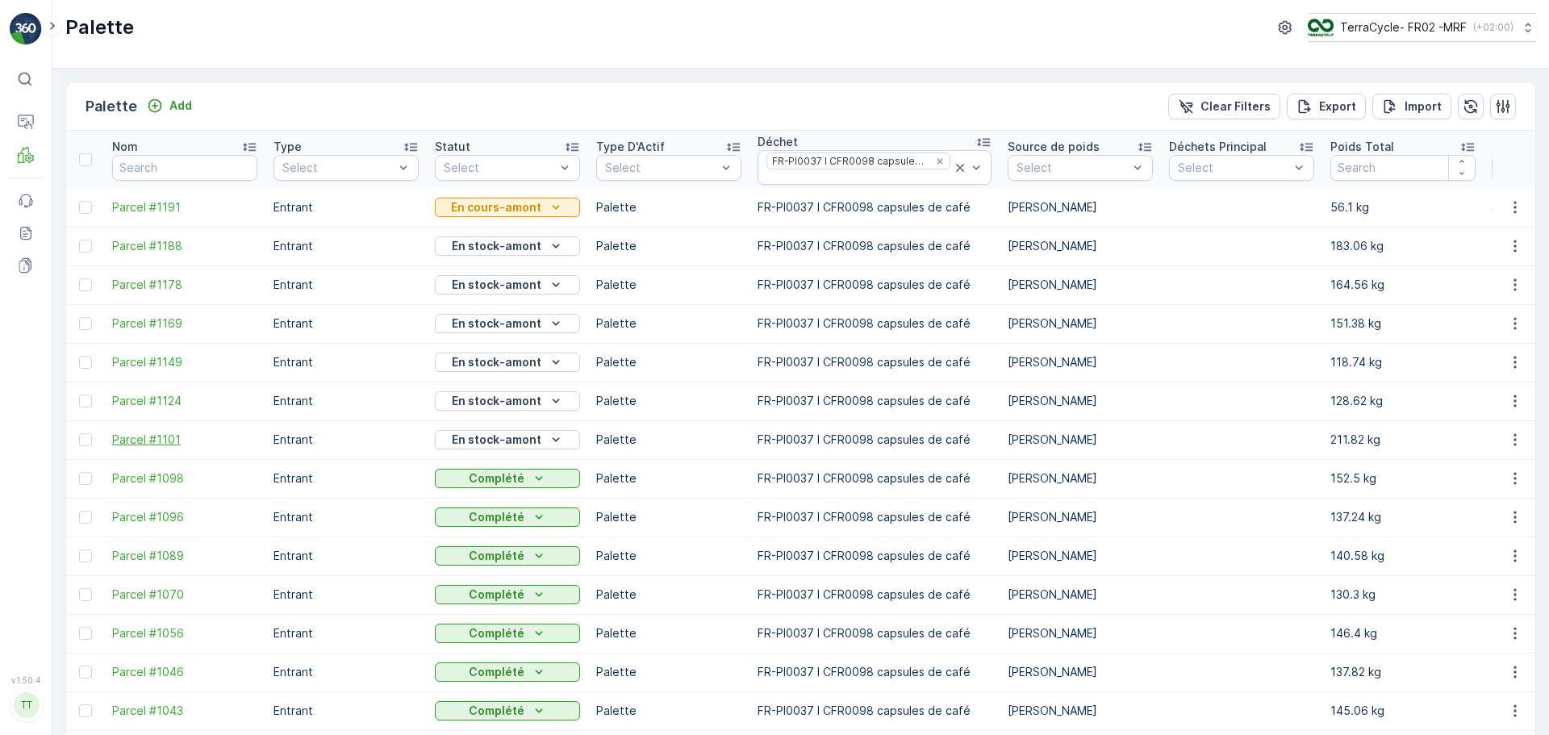
click at [139, 434] on span "Parcel #1101" at bounding box center [184, 440] width 145 height 16
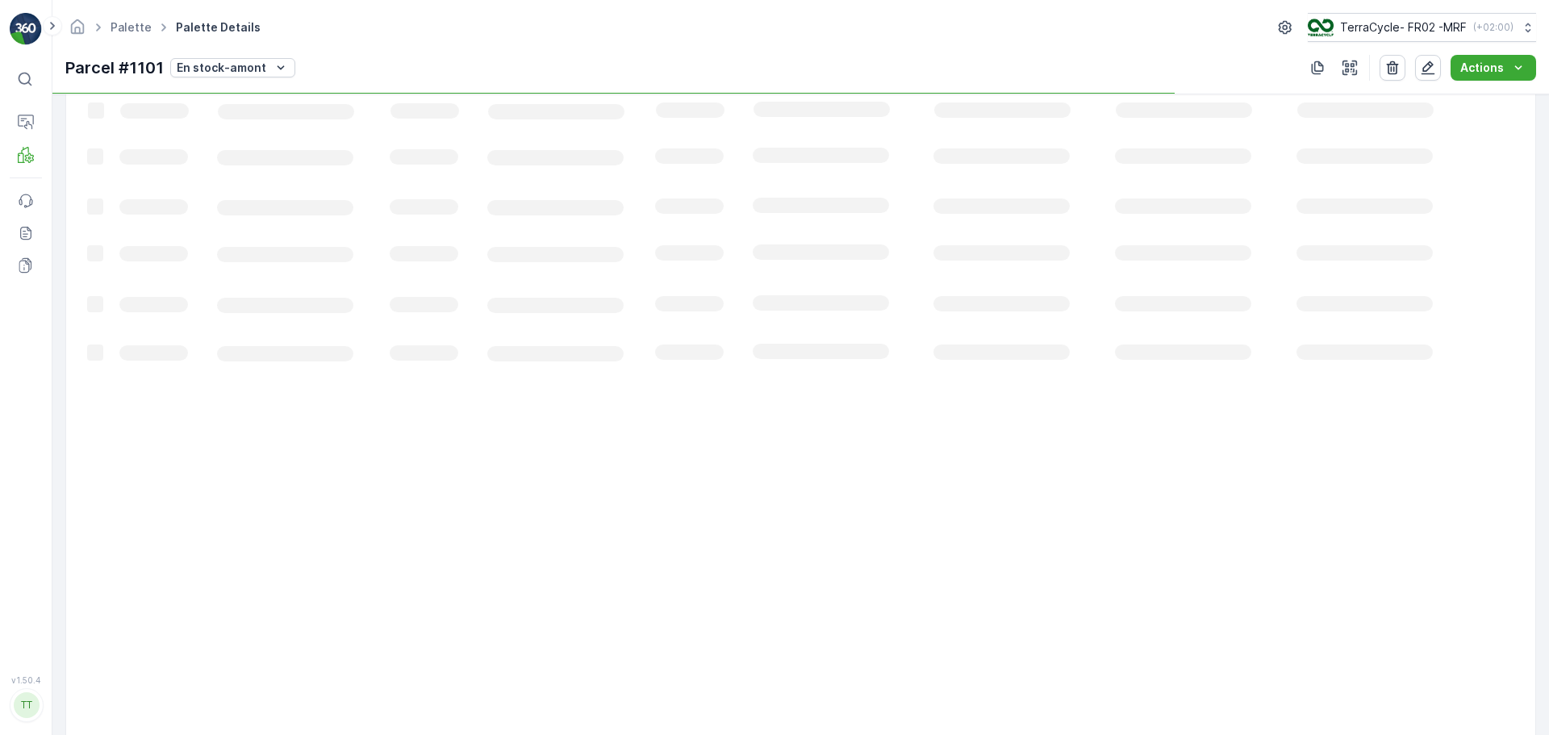
scroll to position [600, 0]
